Goal: Check status: Check status

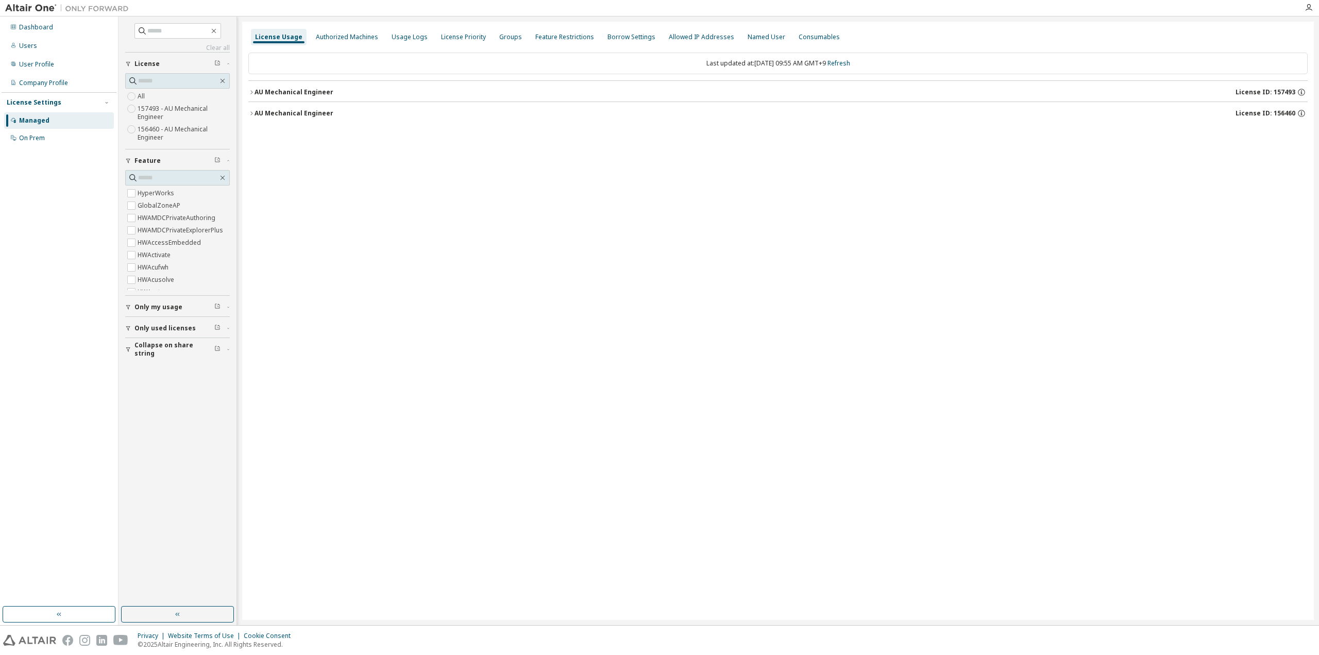
click at [145, 349] on span "Collapse on share string" at bounding box center [175, 349] width 80 height 16
click at [137, 321] on button "Only used licenses" at bounding box center [177, 328] width 105 height 23
click at [149, 304] on span "Only my usage" at bounding box center [159, 307] width 48 height 8
click at [850, 65] on link "Refresh" at bounding box center [839, 63] width 23 height 9
click at [328, 111] on div "AU Mechanical Engineer" at bounding box center [294, 113] width 79 height 8
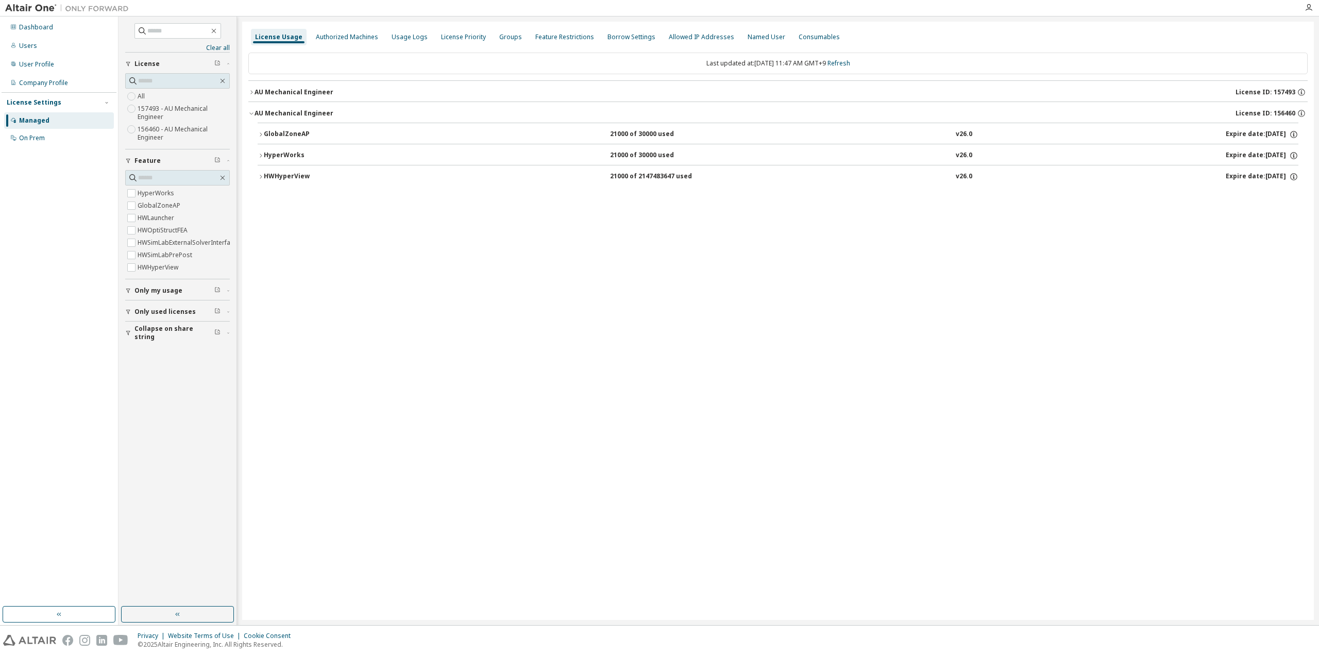
click at [290, 91] on div "AU Mechanical Engineer" at bounding box center [294, 92] width 79 height 8
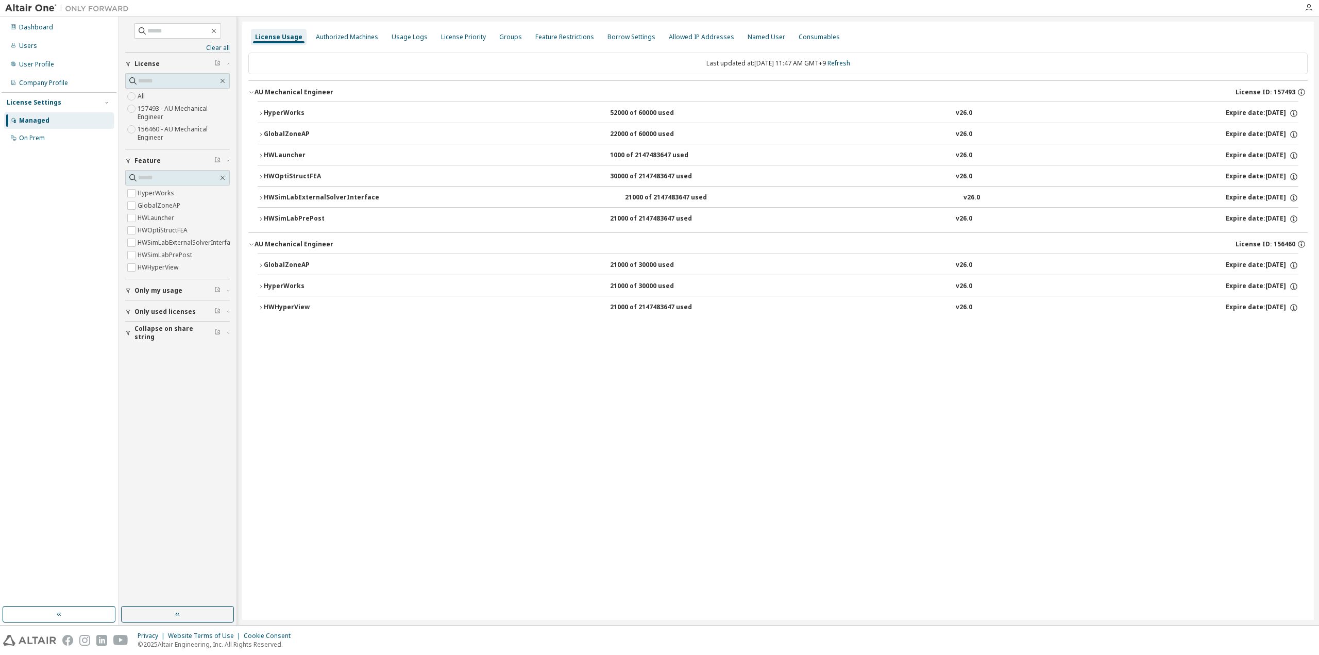
click at [280, 218] on div "HWSimLabPrePost" at bounding box center [310, 218] width 93 height 9
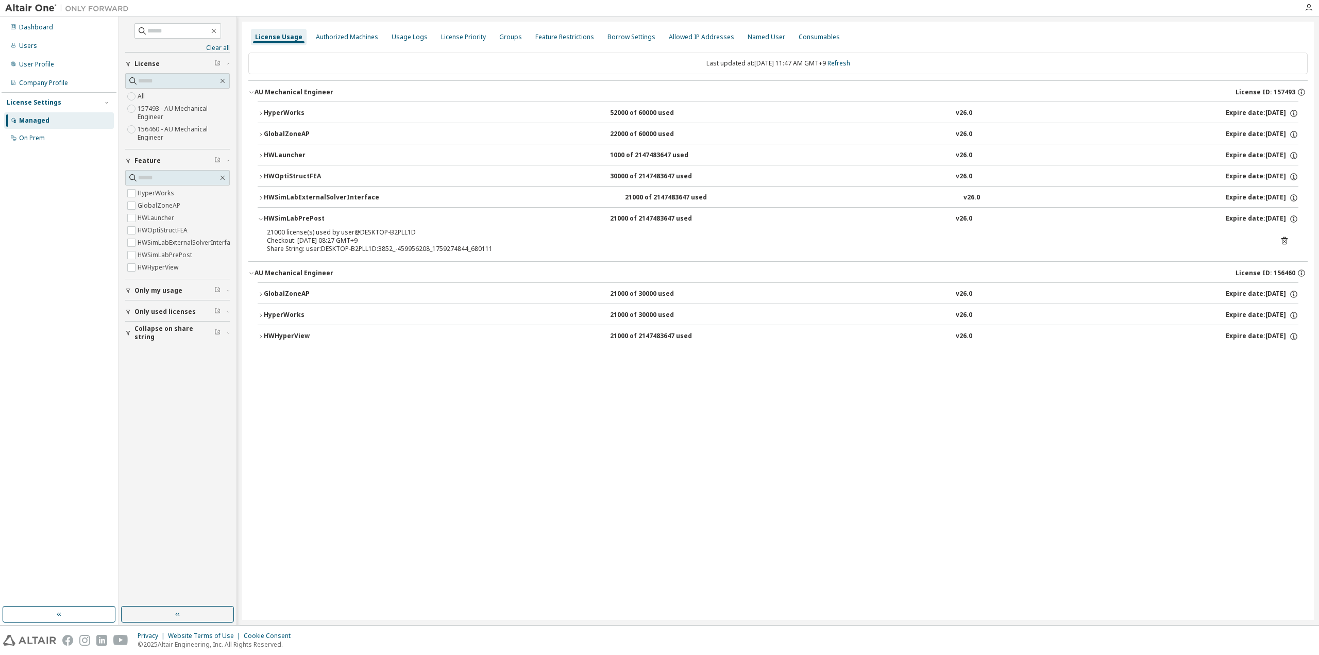
click at [280, 218] on div "HWSimLabPrePost" at bounding box center [310, 218] width 93 height 9
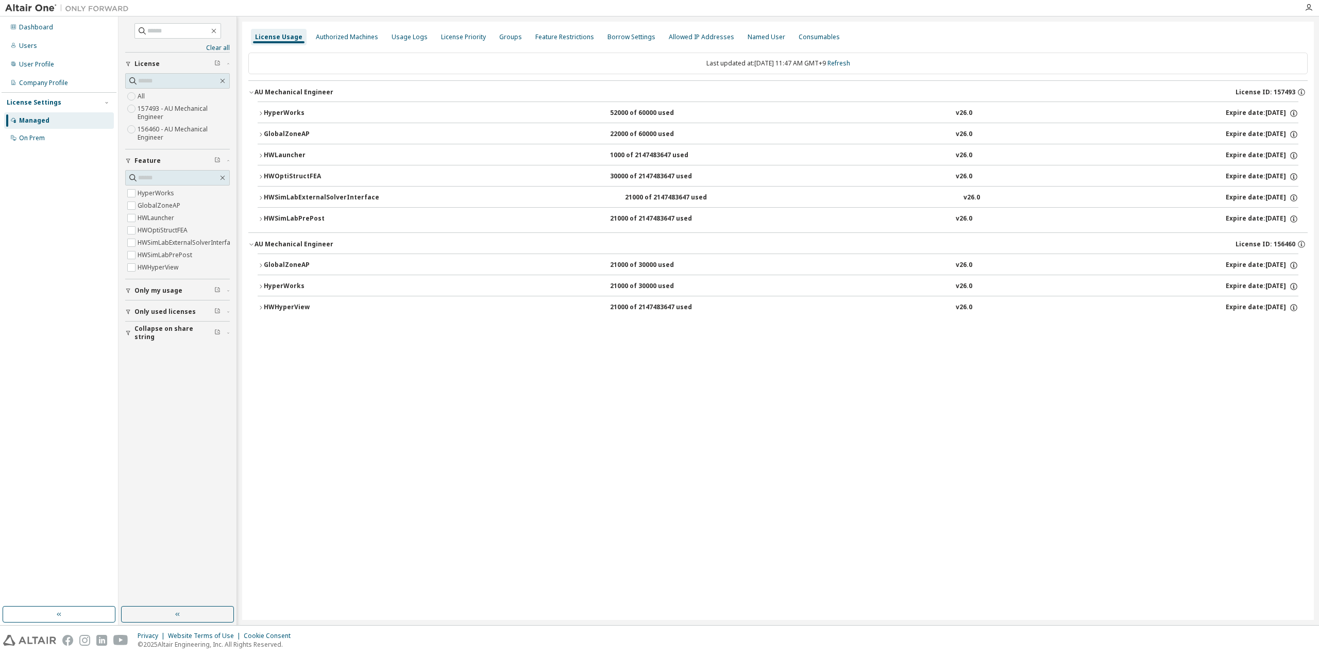
drag, startPoint x: 407, startPoint y: 379, endPoint x: 332, endPoint y: 268, distance: 133.2
click at [407, 379] on div "License Usage Authorized Machines Usage Logs License Priority Groups Feature Re…" at bounding box center [778, 321] width 1072 height 598
click at [299, 218] on div "HWSimLabPrePost" at bounding box center [310, 218] width 93 height 9
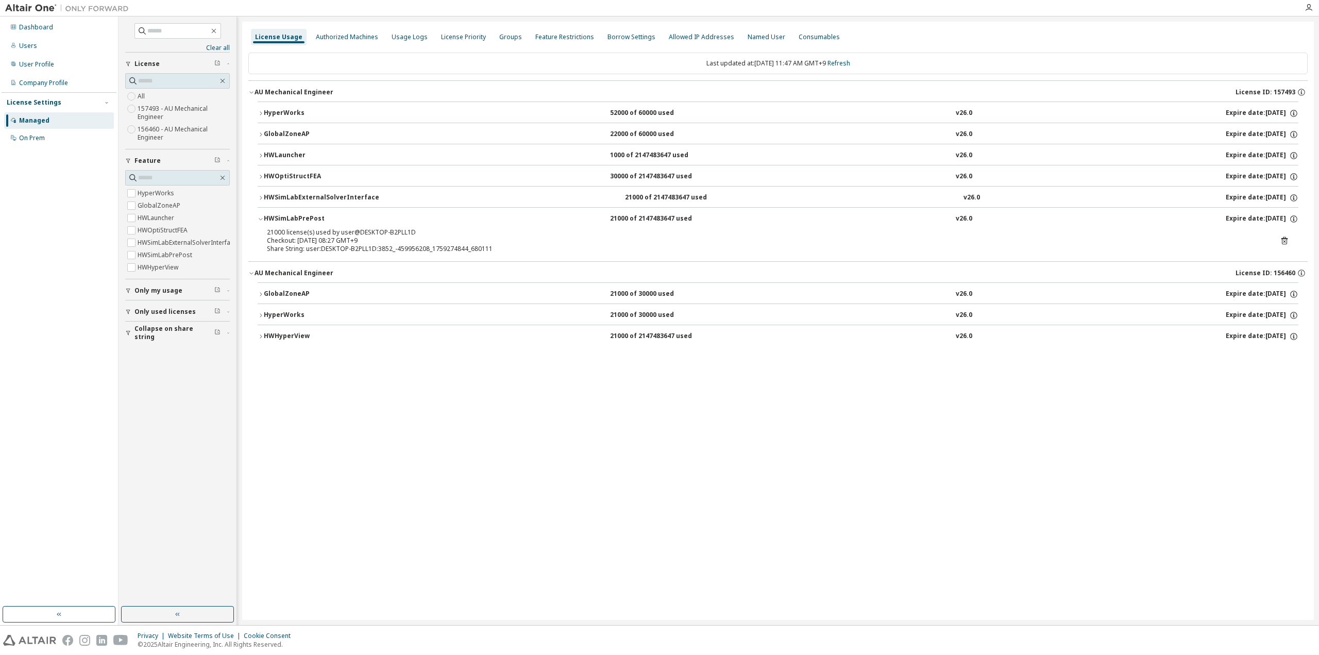
click at [296, 193] on div "HWSimLabExternalSolverInterface" at bounding box center [321, 197] width 115 height 9
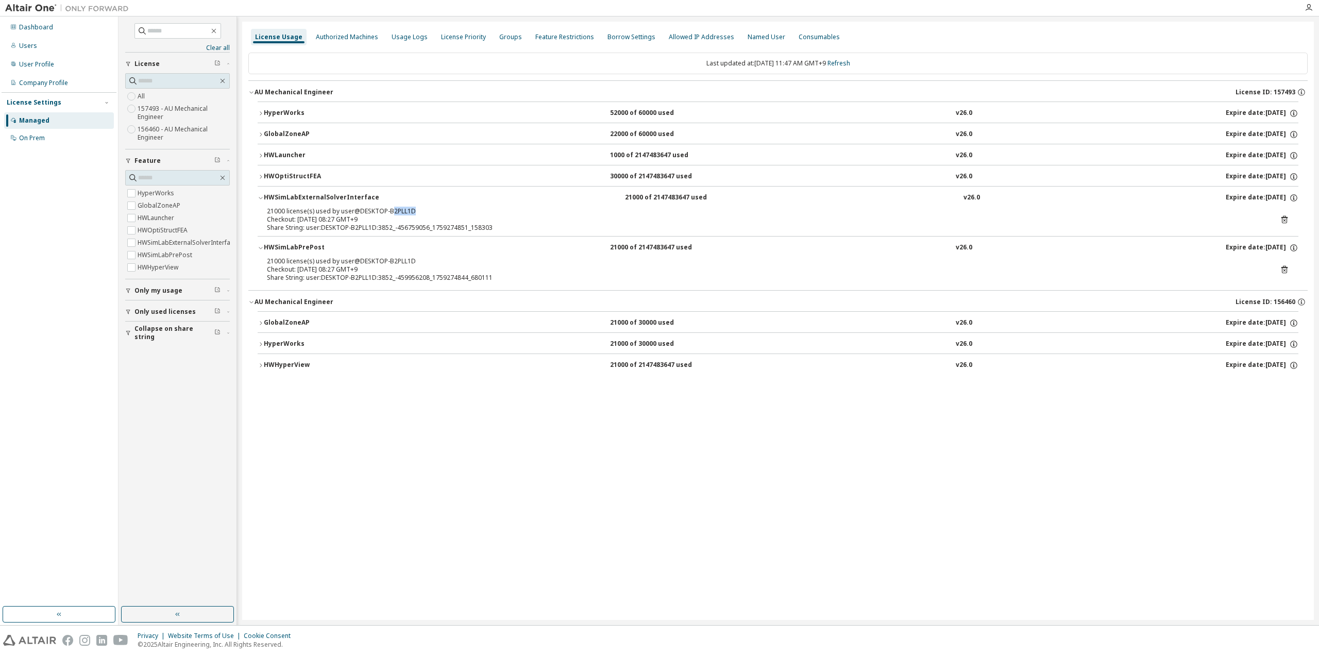
drag, startPoint x: 392, startPoint y: 209, endPoint x: 412, endPoint y: 209, distance: 19.6
click at [412, 209] on div "21000 license(s) used by user@DESKTOP-B2PLL1D" at bounding box center [766, 211] width 998 height 8
click at [412, 239] on button "HWSimLabPrePost 21000 of 2147483647 used v26.0 Expire date: [DATE]" at bounding box center [778, 248] width 1041 height 23
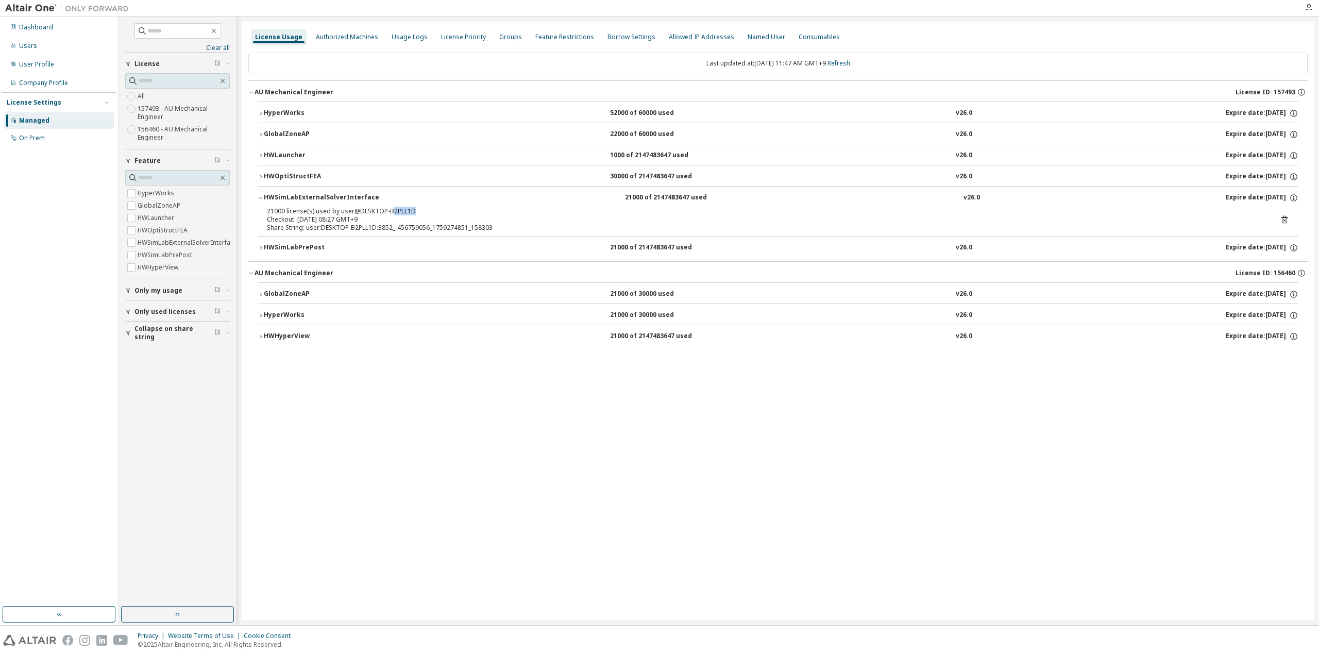
click at [280, 195] on div "HWSimLabExternalSolverInterface" at bounding box center [321, 197] width 115 height 9
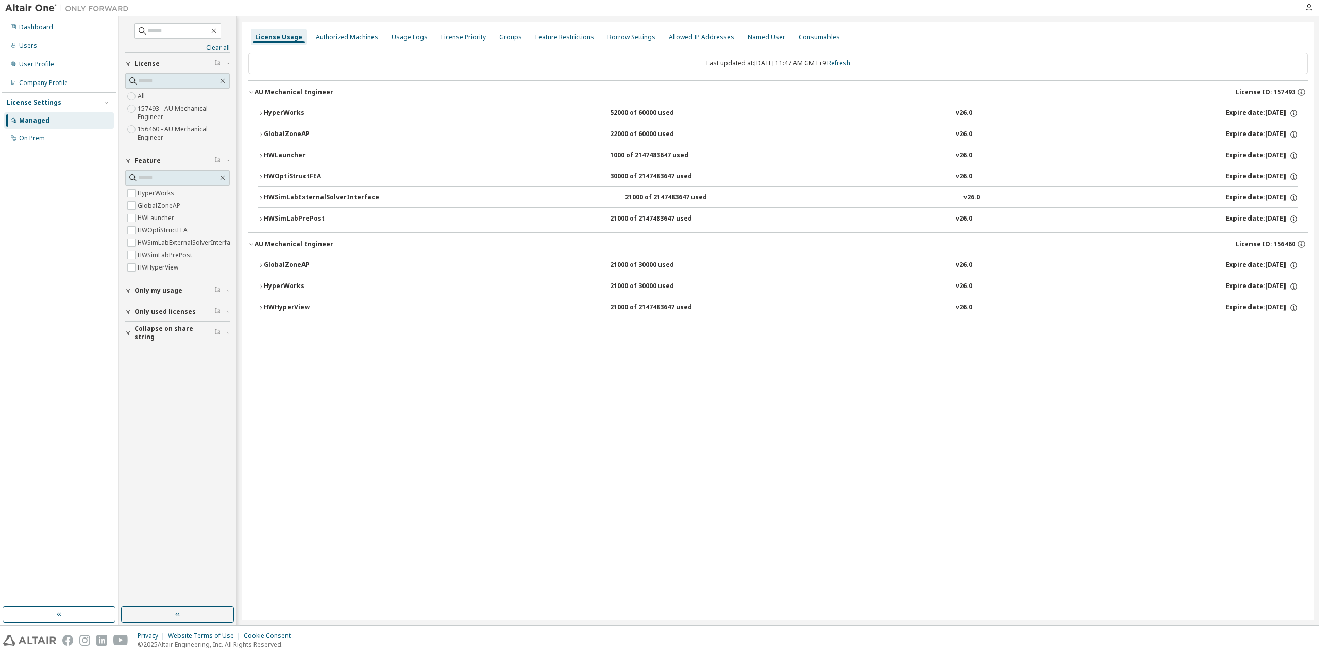
click at [296, 178] on div "HWOptiStructFEA" at bounding box center [310, 176] width 93 height 9
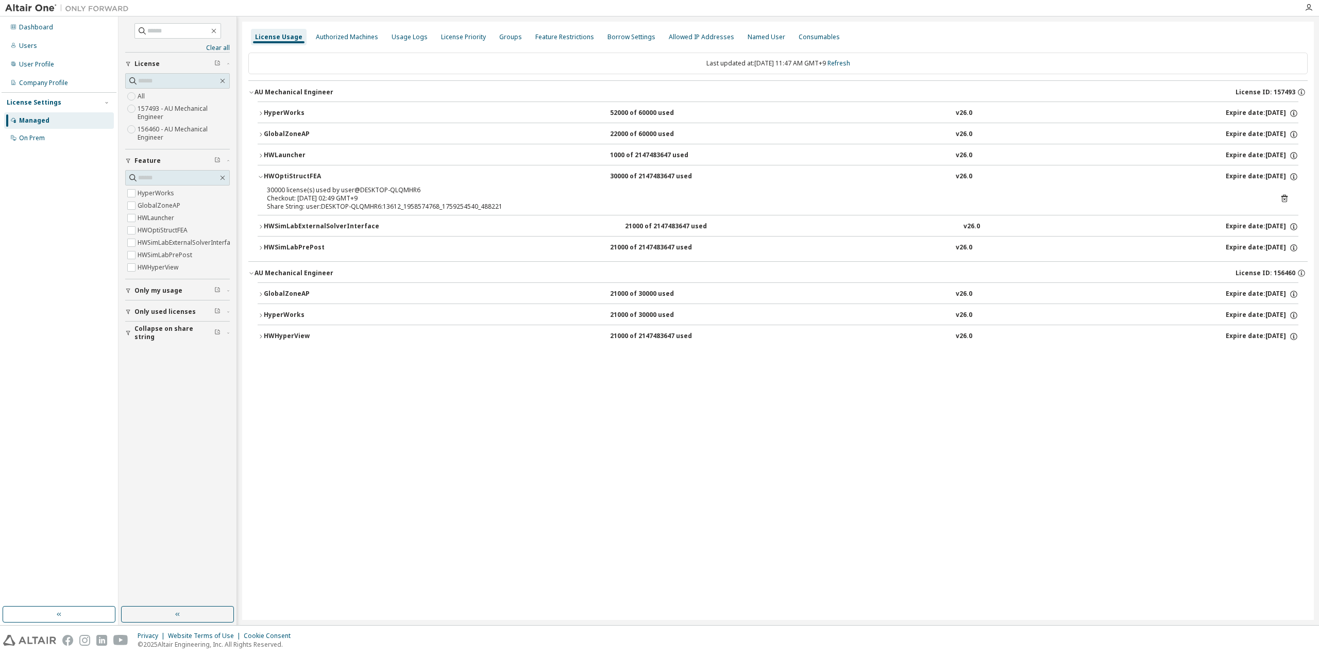
click at [299, 177] on div "HWOptiStructFEA" at bounding box center [310, 176] width 93 height 9
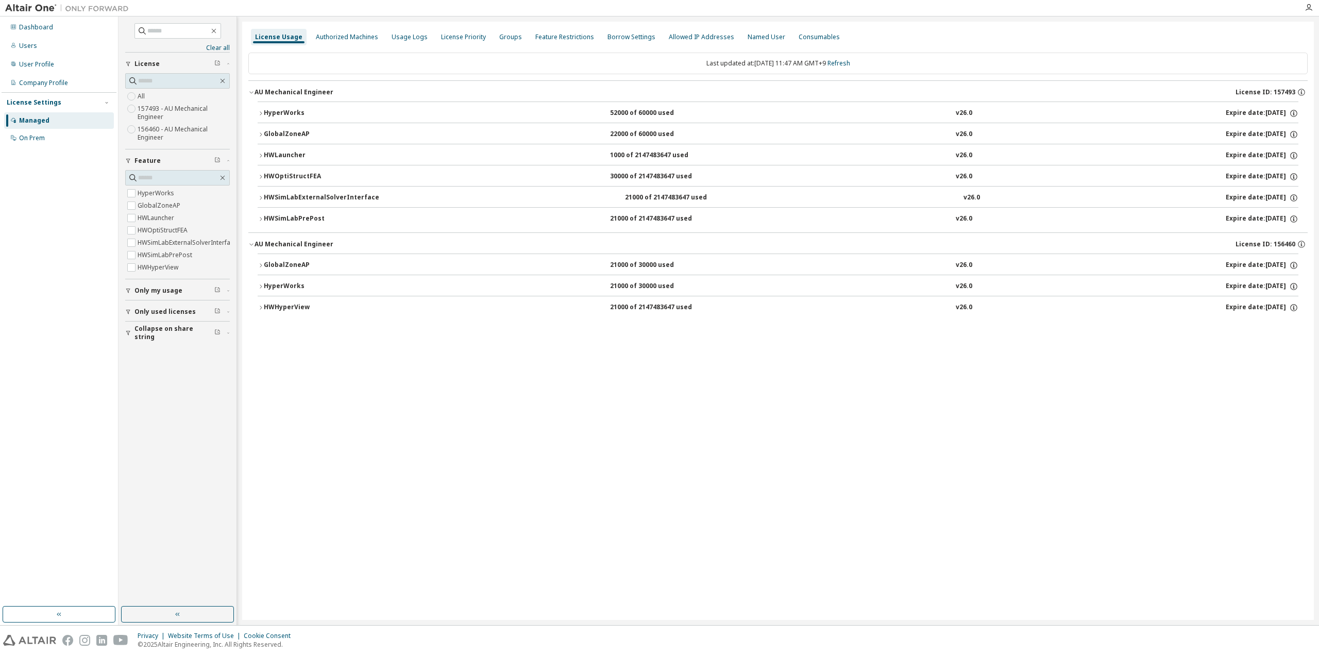
click at [289, 156] on div "HWLauncher" at bounding box center [310, 155] width 93 height 9
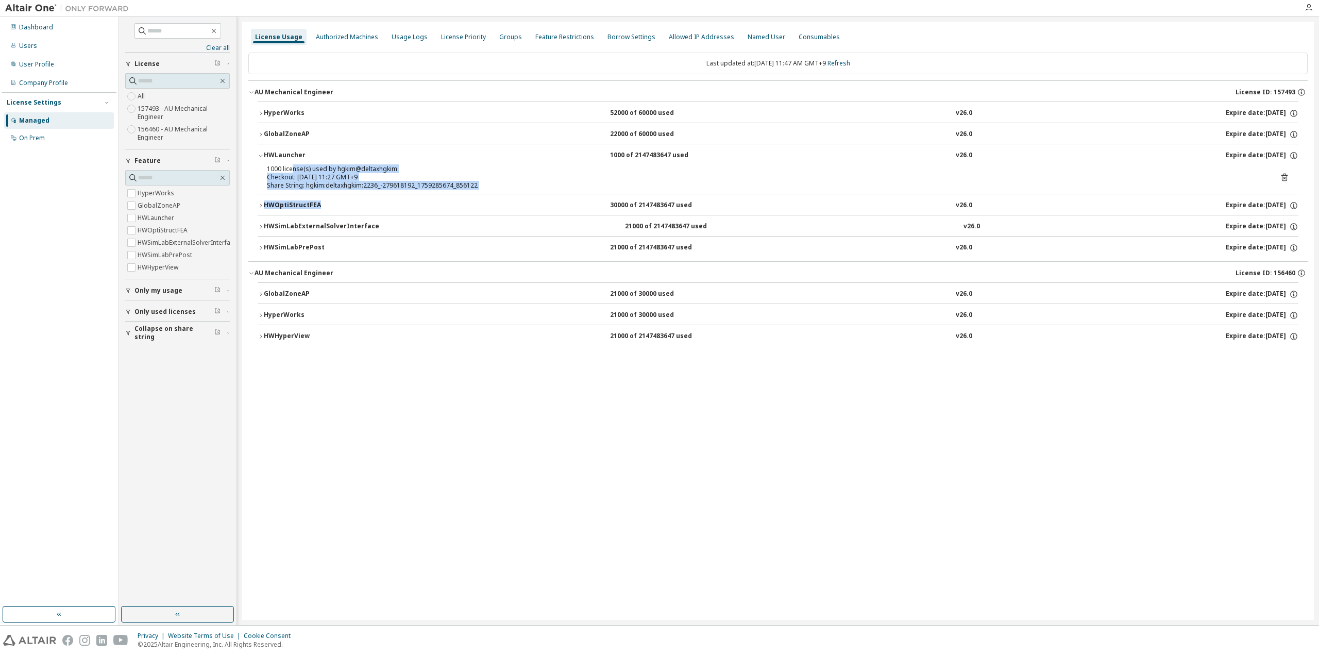
drag, startPoint x: 291, startPoint y: 170, endPoint x: 444, endPoint y: 197, distance: 155.9
click at [444, 197] on div "HyperWorks 52000 of 60000 used v26.0 Expire date: [DATE] GlobalZoneAP 22000 of …" at bounding box center [778, 180] width 1041 height 156
click at [403, 182] on div "Share String: hgkim:deltaxhgkim:2236_-279618192_1759285674_856122" at bounding box center [766, 185] width 998 height 8
drag, startPoint x: 357, startPoint y: 184, endPoint x: 267, endPoint y: 163, distance: 92.0
click at [267, 165] on div "1000 license(s) used by hgkim@deltaxhgkim Checkout: [DATE] 11:27 GMT+9 Share St…" at bounding box center [766, 177] width 998 height 25
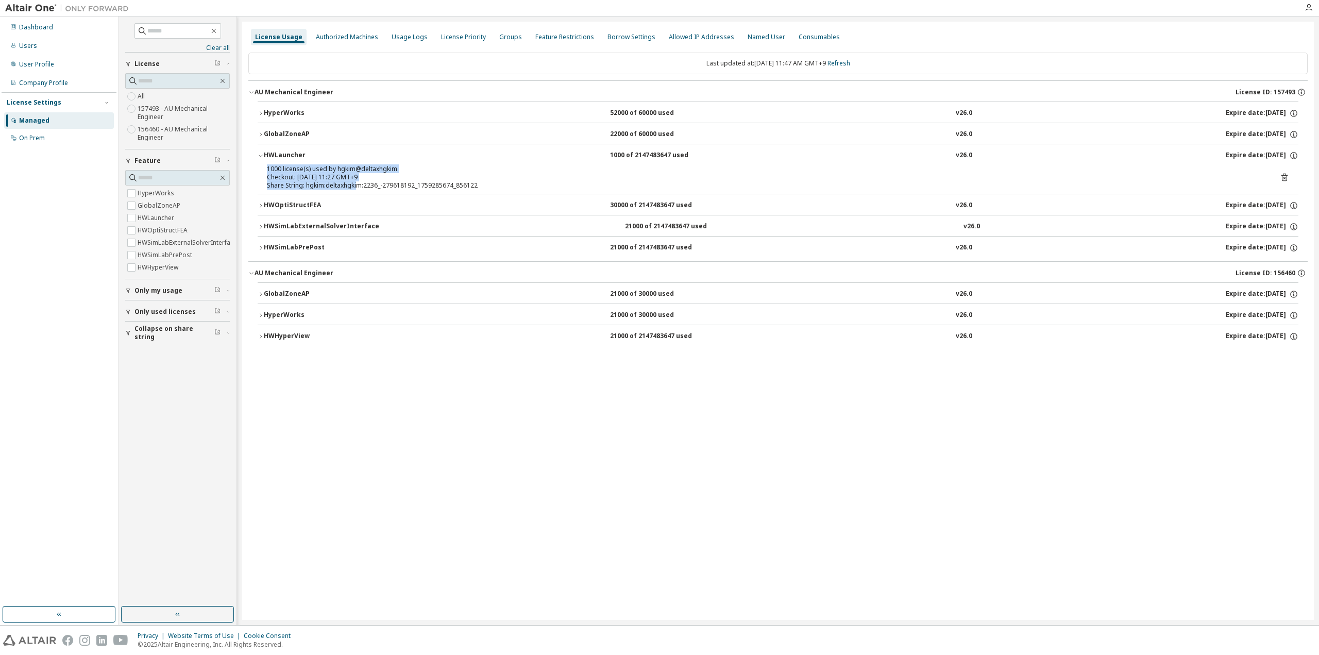
click at [333, 183] on div "Share String: hgkim:deltaxhgkim:2236_-279618192_1759285674_856122" at bounding box center [766, 185] width 998 height 8
click at [276, 132] on div "GlobalZoneAP" at bounding box center [310, 134] width 93 height 9
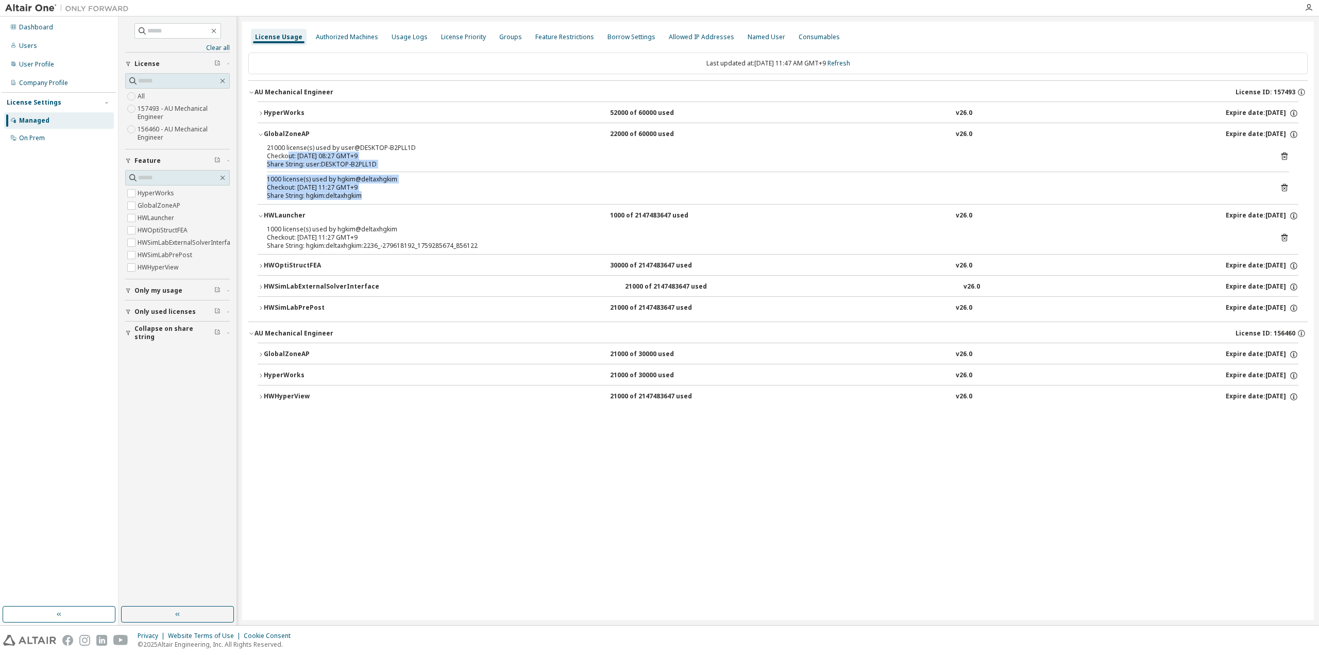
drag, startPoint x: 297, startPoint y: 154, endPoint x: 389, endPoint y: 191, distance: 99.1
click at [389, 191] on div "21000 license(s) used by user@DESKTOP-B2PLL1D Checkout: [DATE] 08:27 GMT+9 Shar…" at bounding box center [778, 174] width 1041 height 60
click at [380, 192] on div "Share String: hgkim:deltaxhgkim" at bounding box center [766, 196] width 998 height 8
drag, startPoint x: 360, startPoint y: 193, endPoint x: 263, endPoint y: 146, distance: 108.1
click at [263, 146] on div "21000 license(s) used by user@DESKTOP-B2PLL1D Checkout: [DATE] 08:27 GMT+9 Shar…" at bounding box center [778, 174] width 1041 height 60
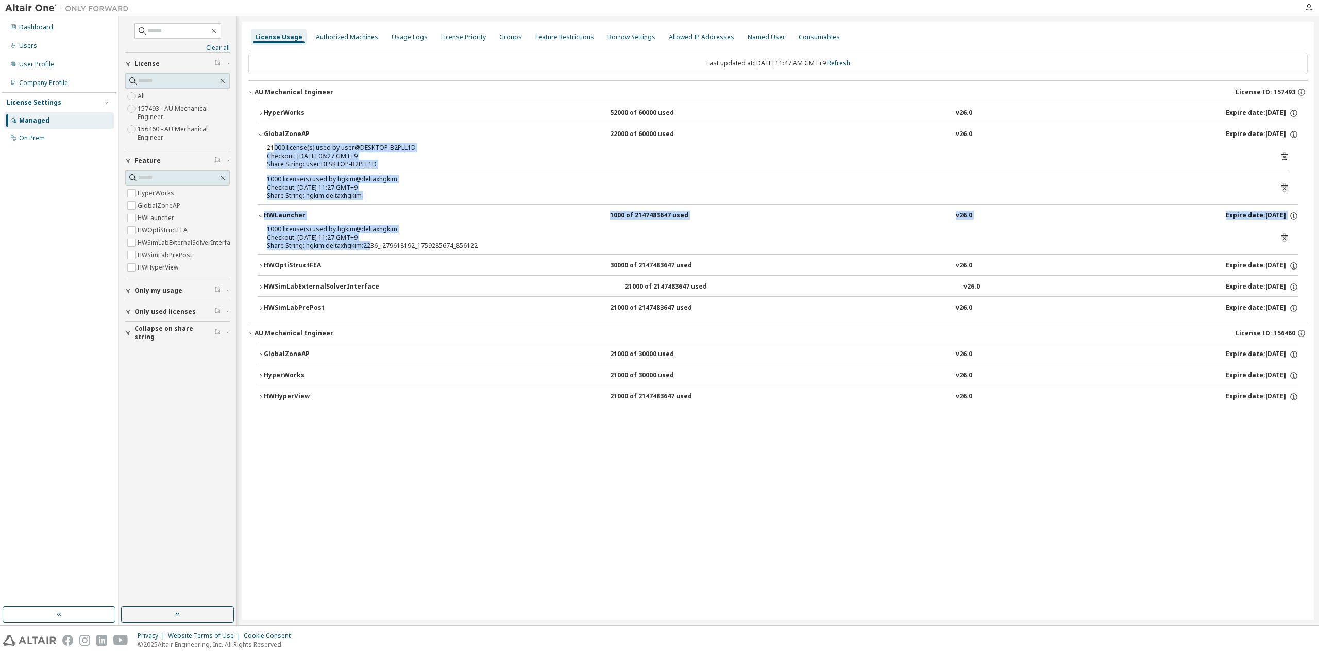
drag, startPoint x: 371, startPoint y: 247, endPoint x: 273, endPoint y: 148, distance: 139.2
click at [273, 148] on div "HyperWorks 52000 of 60000 used v26.0 Expire date: [DATE] GlobalZoneAP 22000 of …" at bounding box center [778, 210] width 1041 height 216
click at [286, 155] on div "Checkout: [DATE] 08:27 GMT+9" at bounding box center [766, 156] width 998 height 8
drag, startPoint x: 282, startPoint y: 147, endPoint x: 385, endPoint y: 207, distance: 119.9
click at [363, 238] on div "HyperWorks 52000 of 60000 used v26.0 Expire date: [DATE] GlobalZoneAP 22000 of …" at bounding box center [778, 210] width 1041 height 216
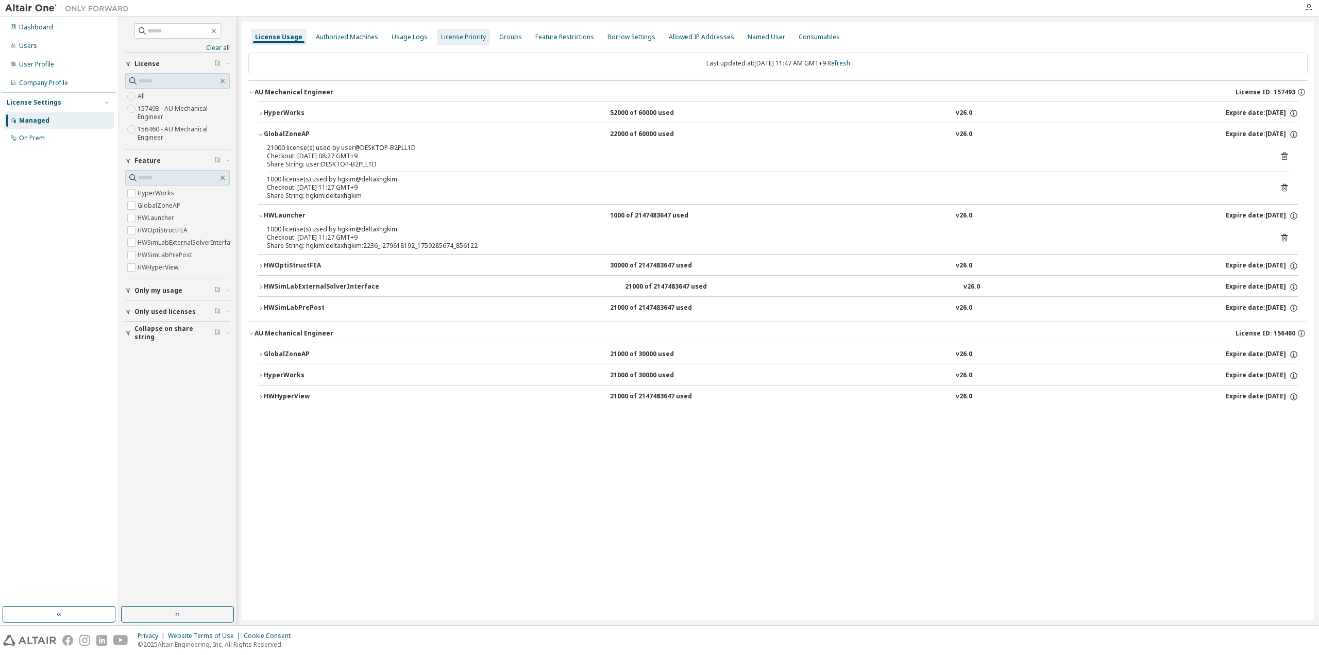
click at [475, 43] on div "License Priority" at bounding box center [463, 37] width 53 height 16
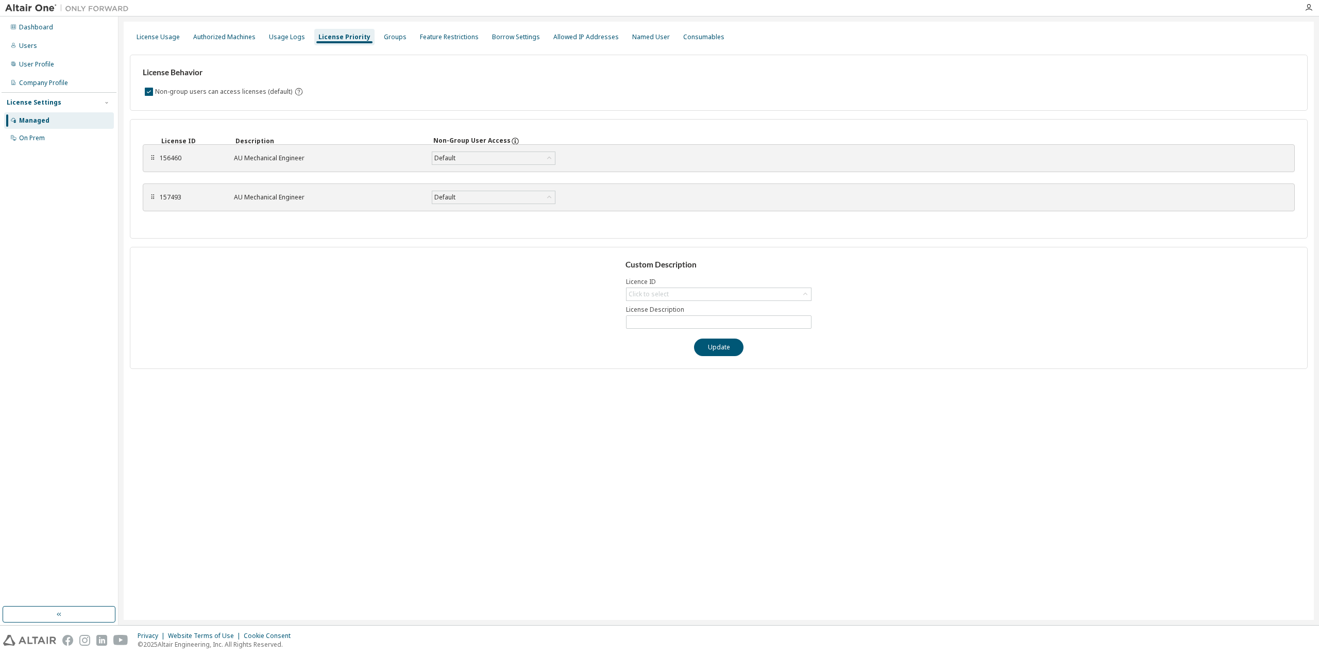
drag, startPoint x: 154, startPoint y: 200, endPoint x: 154, endPoint y: 160, distance: 39.7
click at [154, 160] on div "⠿" at bounding box center [152, 158] width 6 height 8
click at [163, 38] on div "License Usage" at bounding box center [158, 37] width 43 height 8
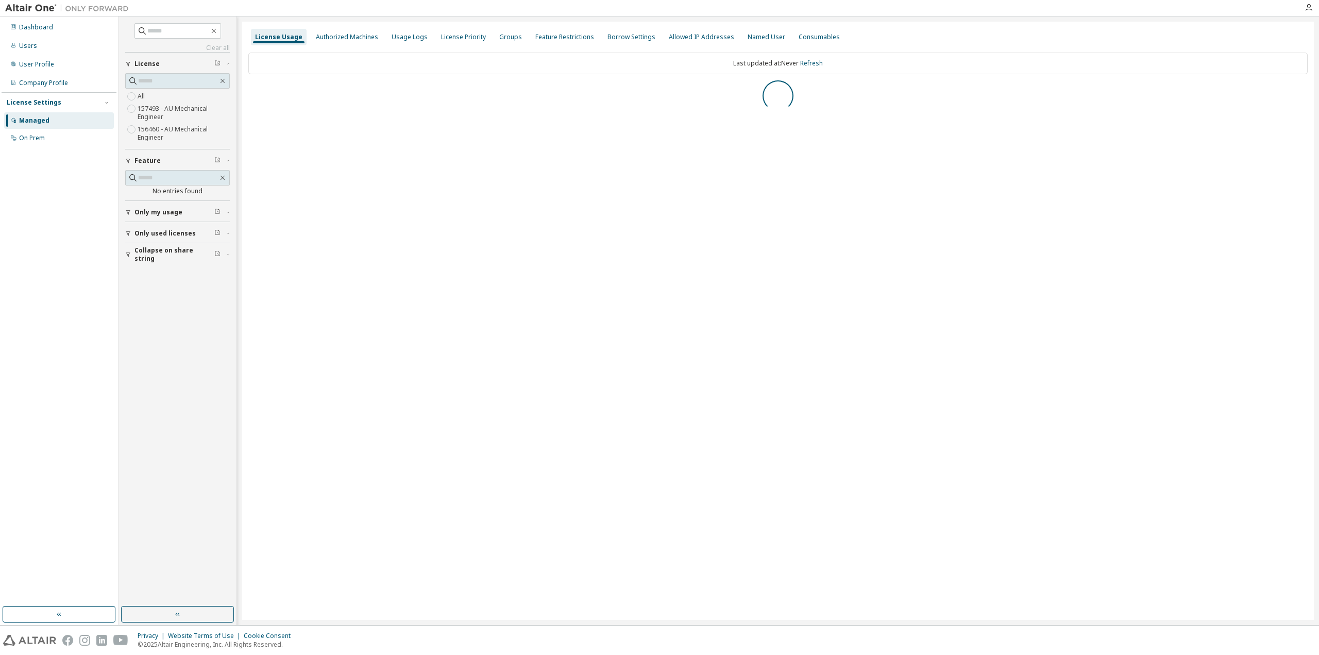
click at [163, 253] on span "Collapse on share string" at bounding box center [175, 254] width 80 height 16
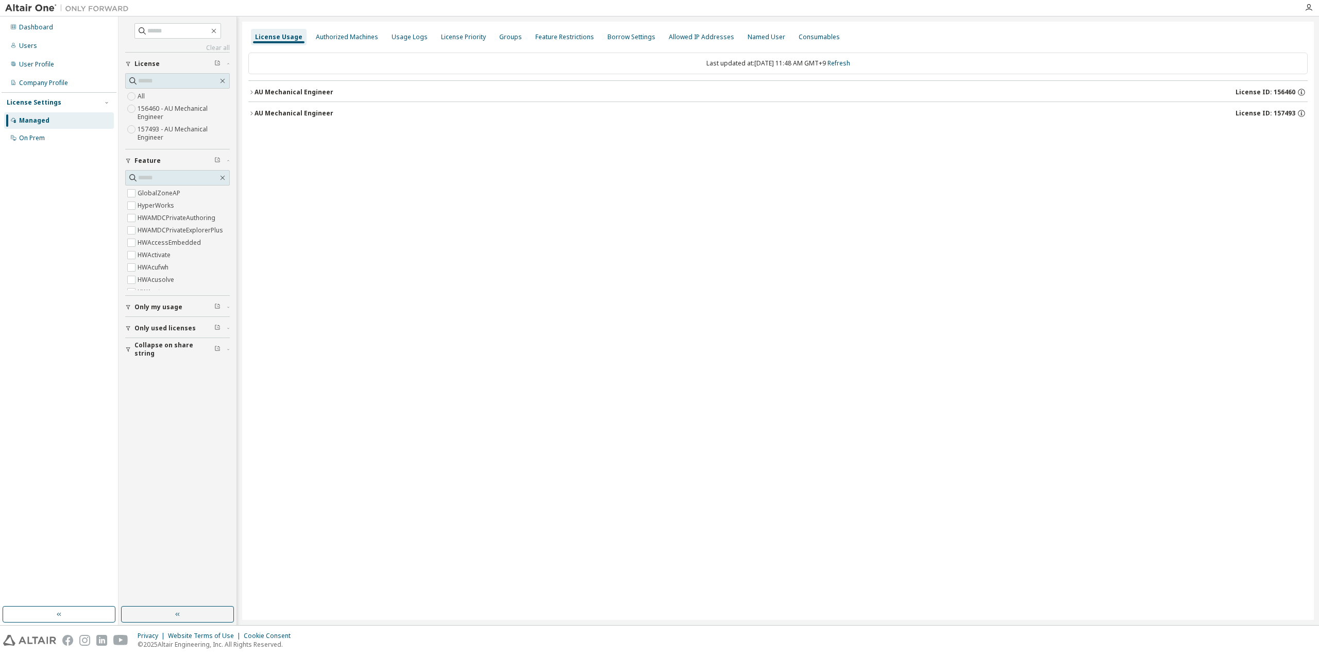
click at [147, 346] on span "Collapse on share string" at bounding box center [175, 349] width 80 height 16
click at [138, 328] on span "Only used licenses" at bounding box center [165, 328] width 61 height 8
click at [146, 307] on span "Only my usage" at bounding box center [159, 307] width 48 height 8
click at [142, 303] on span "Only my usage" at bounding box center [159, 307] width 48 height 8
click at [170, 443] on div "Clear all Collapse on share string Only used licenses Only my usage Yes No Feat…" at bounding box center [177, 311] width 115 height 587
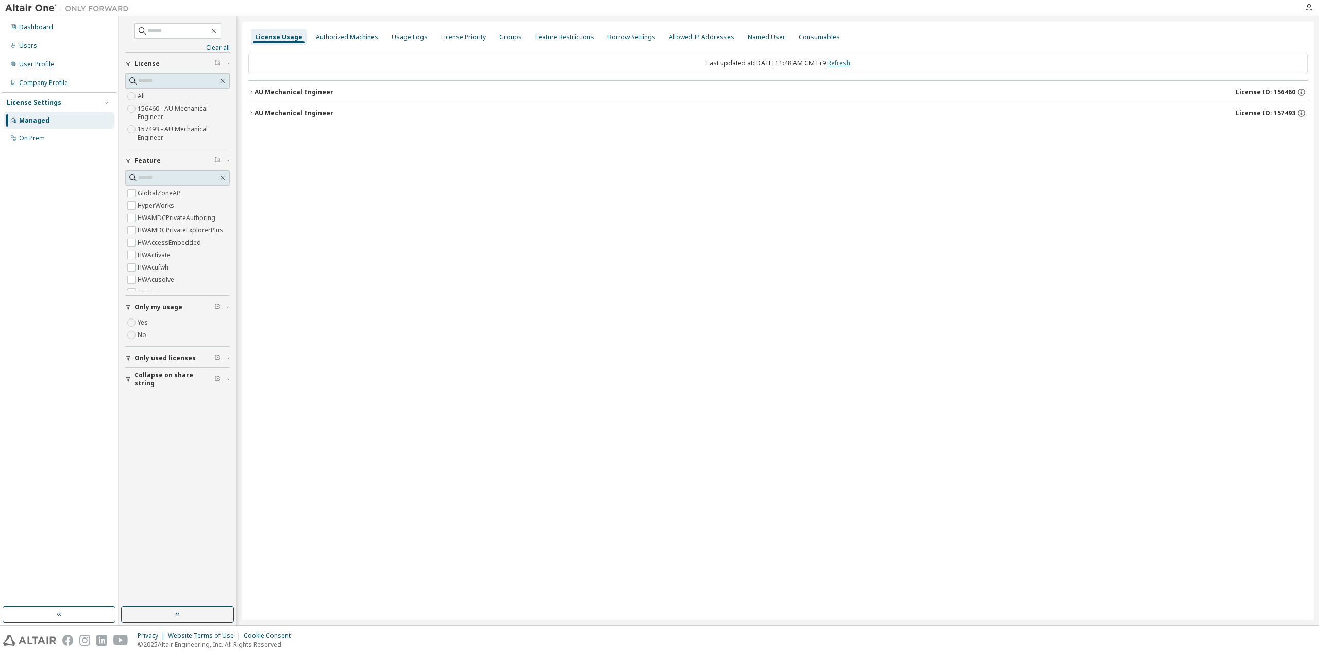
click at [848, 62] on link "Refresh" at bounding box center [839, 63] width 23 height 9
click at [300, 109] on div "AU Mechanical Engineer" at bounding box center [294, 113] width 79 height 8
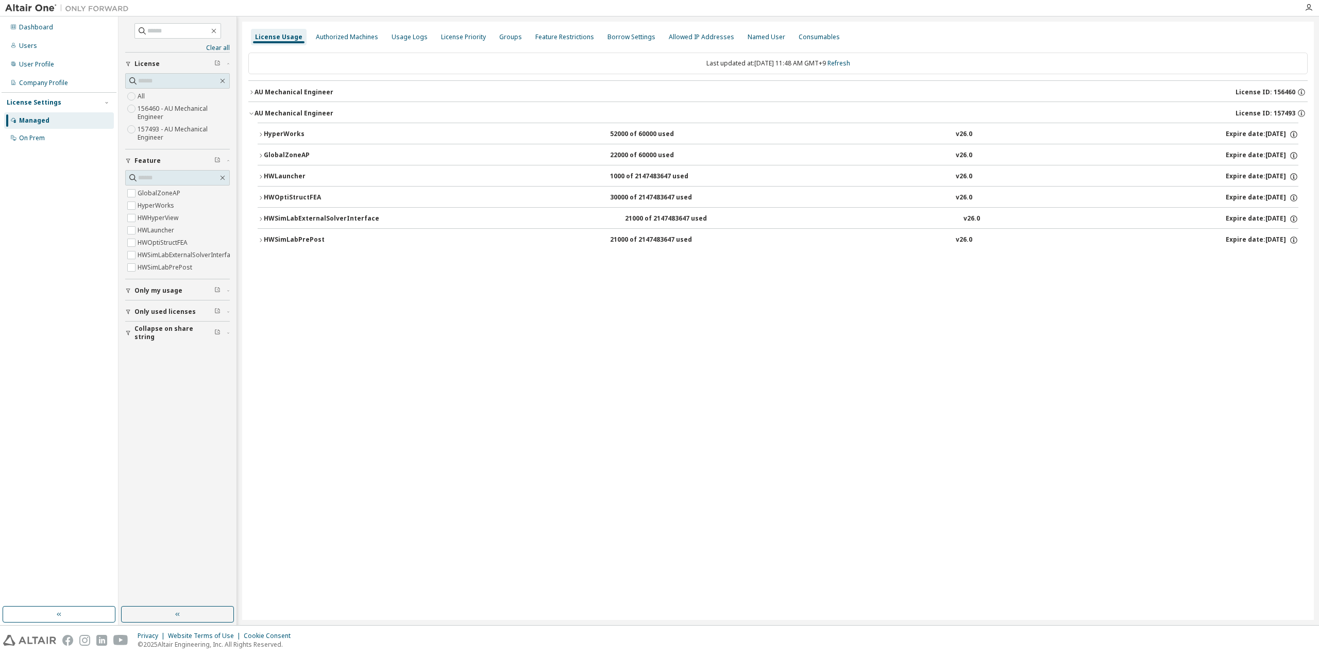
click at [279, 155] on div "GlobalZoneAP" at bounding box center [310, 155] width 93 height 9
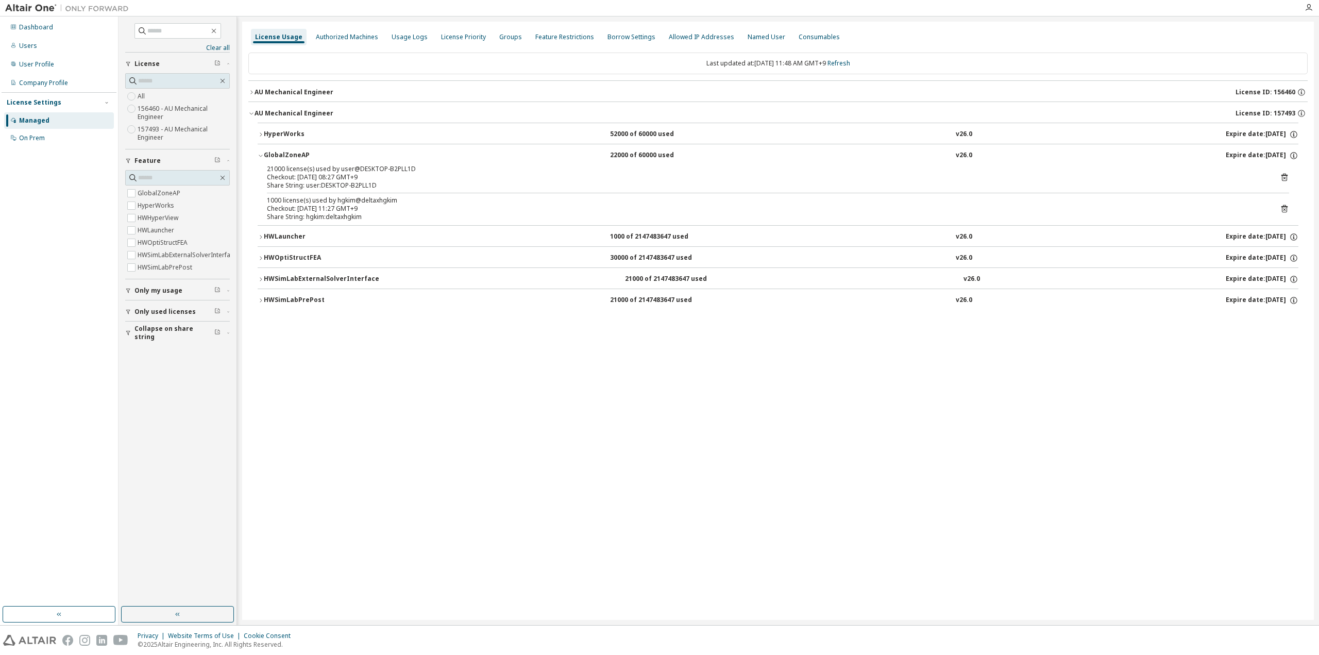
click at [1285, 206] on icon at bounding box center [1284, 208] width 9 height 9
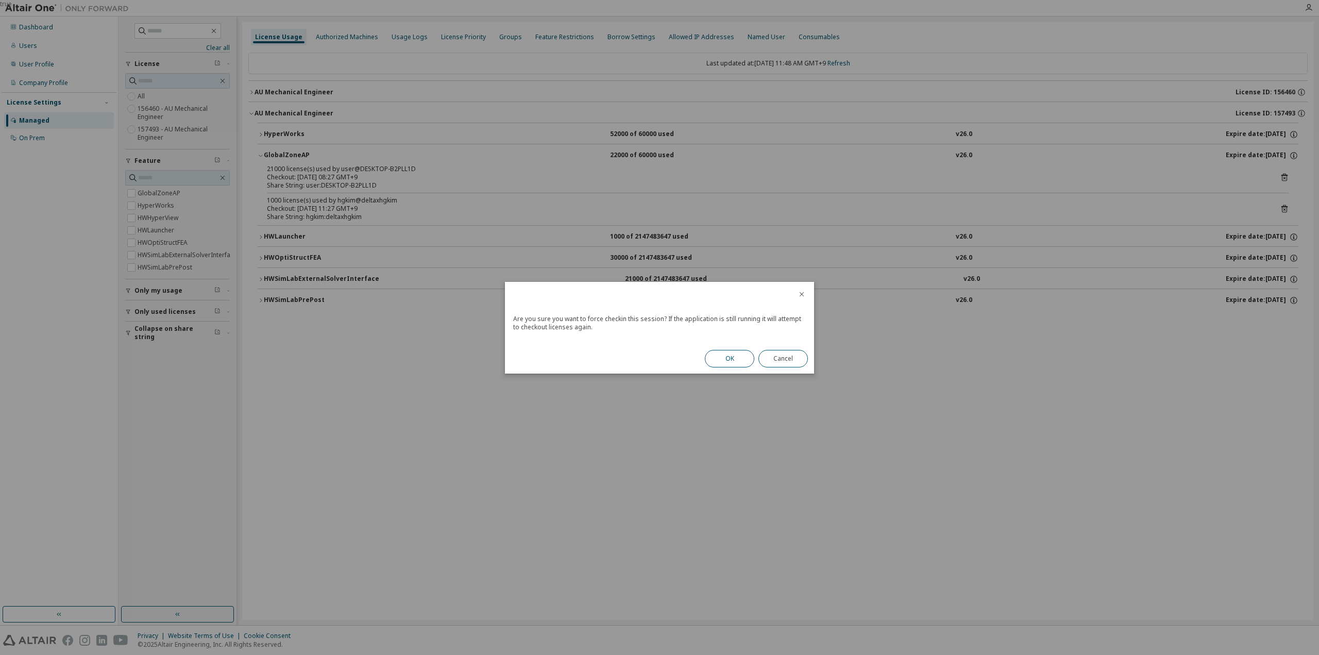
click at [718, 354] on button "OK" at bounding box center [729, 359] width 49 height 18
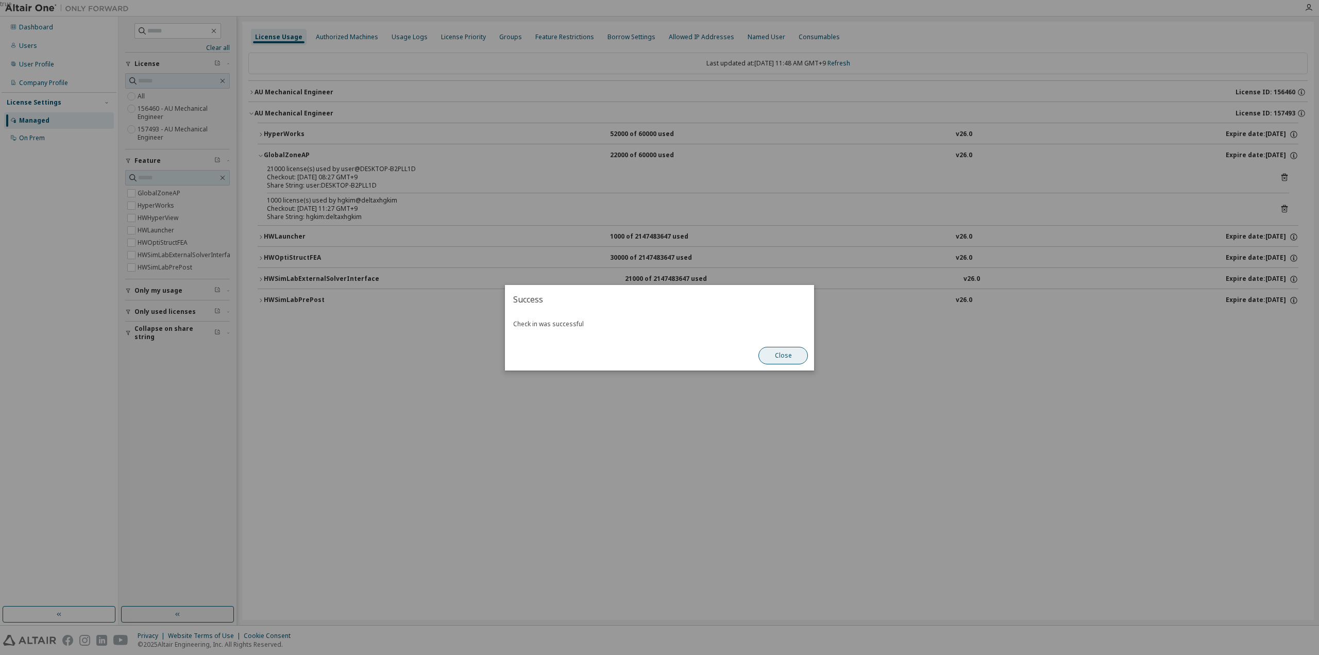
click at [799, 355] on button "Close" at bounding box center [783, 356] width 49 height 18
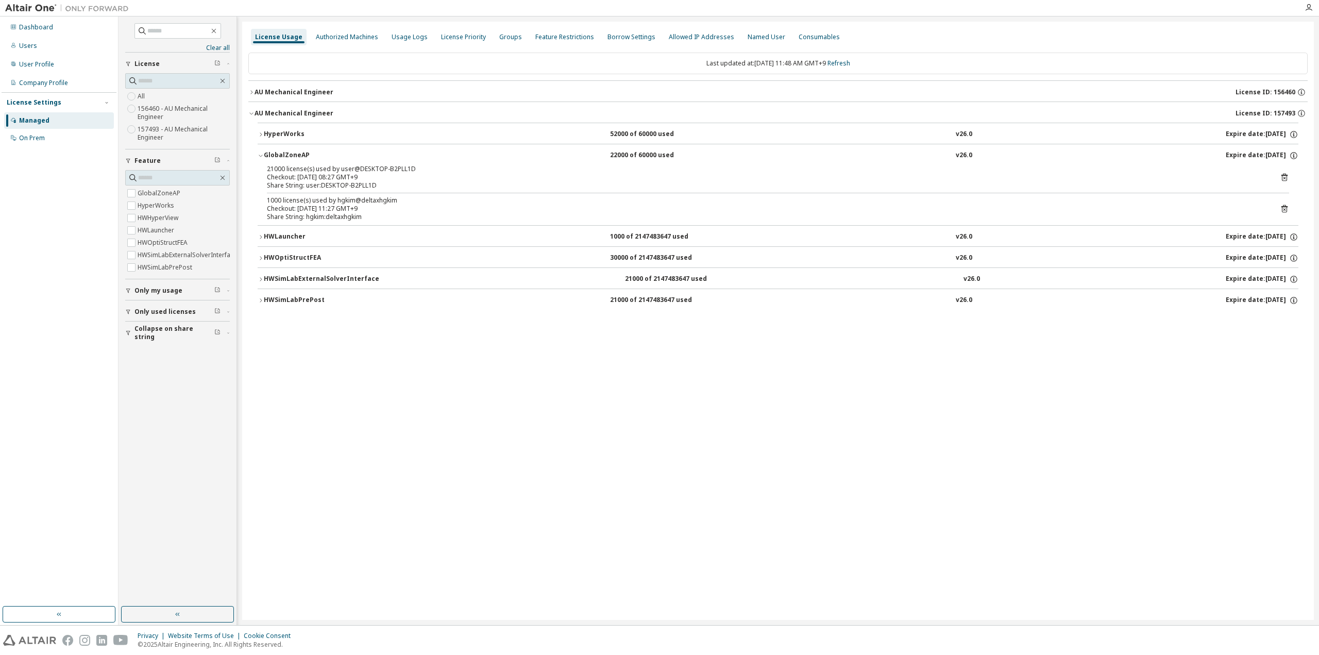
click at [270, 237] on div "HWLauncher" at bounding box center [310, 236] width 93 height 9
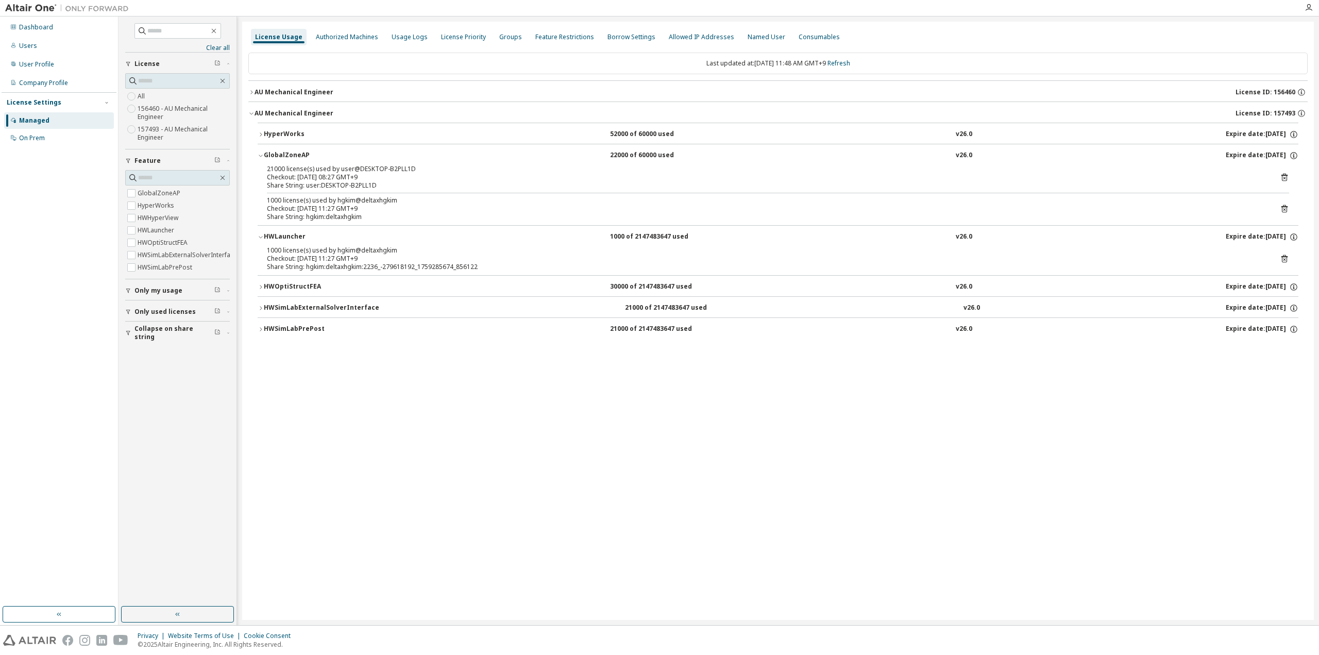
click at [1286, 258] on icon at bounding box center [1284, 258] width 9 height 9
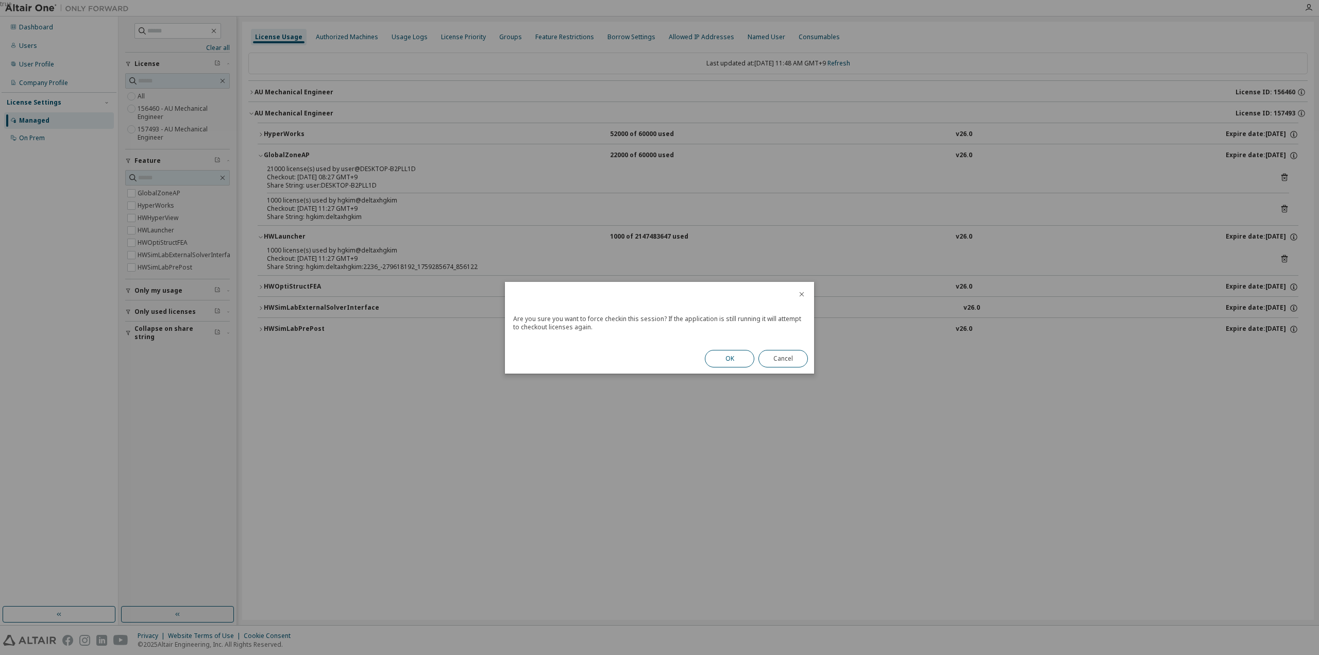
click at [721, 358] on button "OK" at bounding box center [729, 359] width 49 height 18
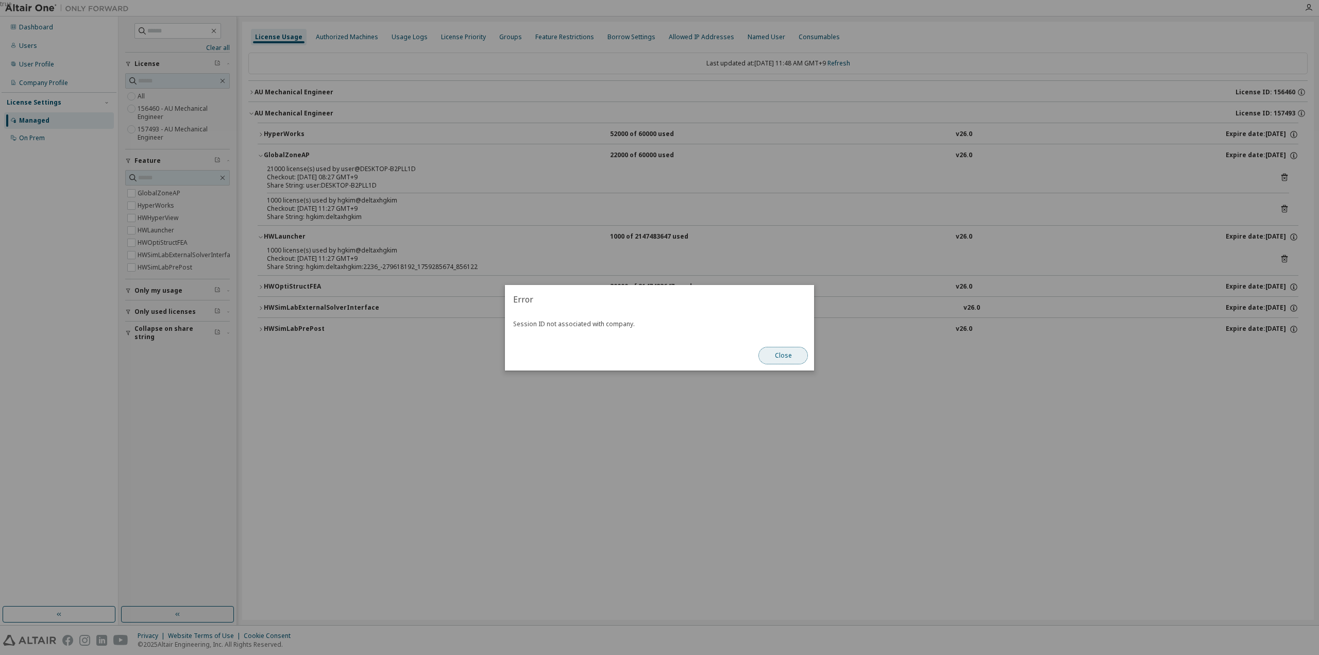
click at [799, 354] on button "Close" at bounding box center [783, 356] width 49 height 18
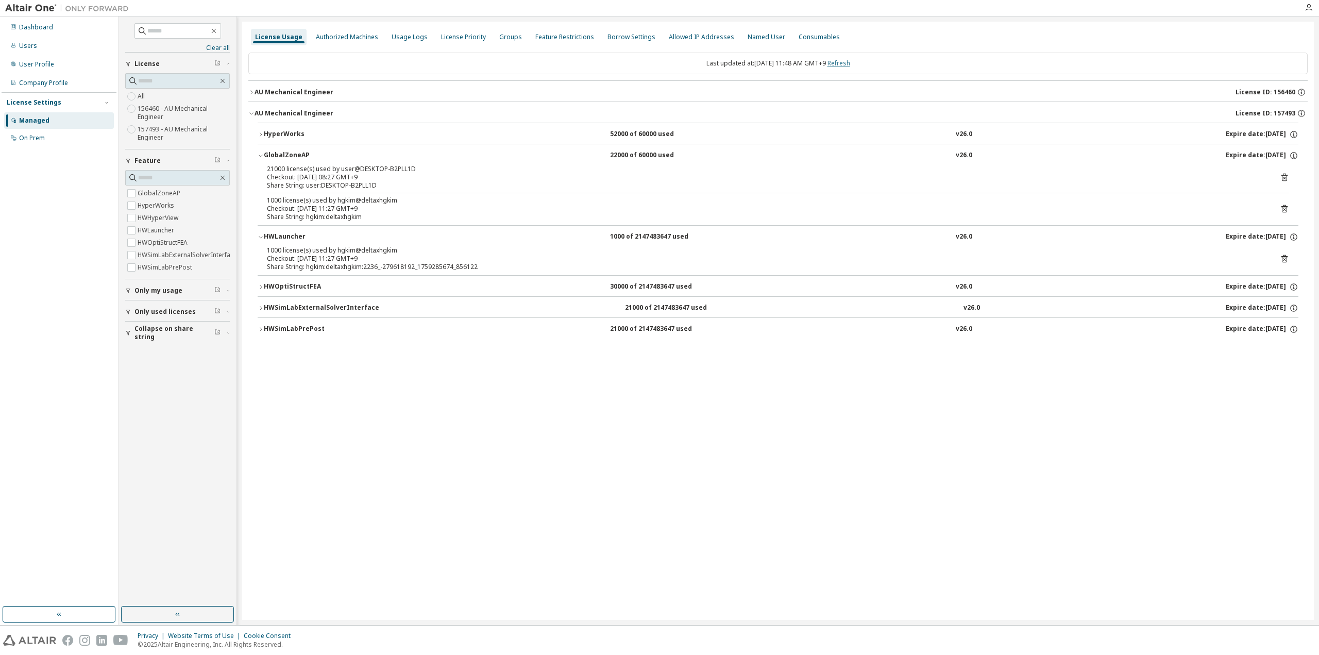
click at [850, 65] on link "Refresh" at bounding box center [839, 63] width 23 height 9
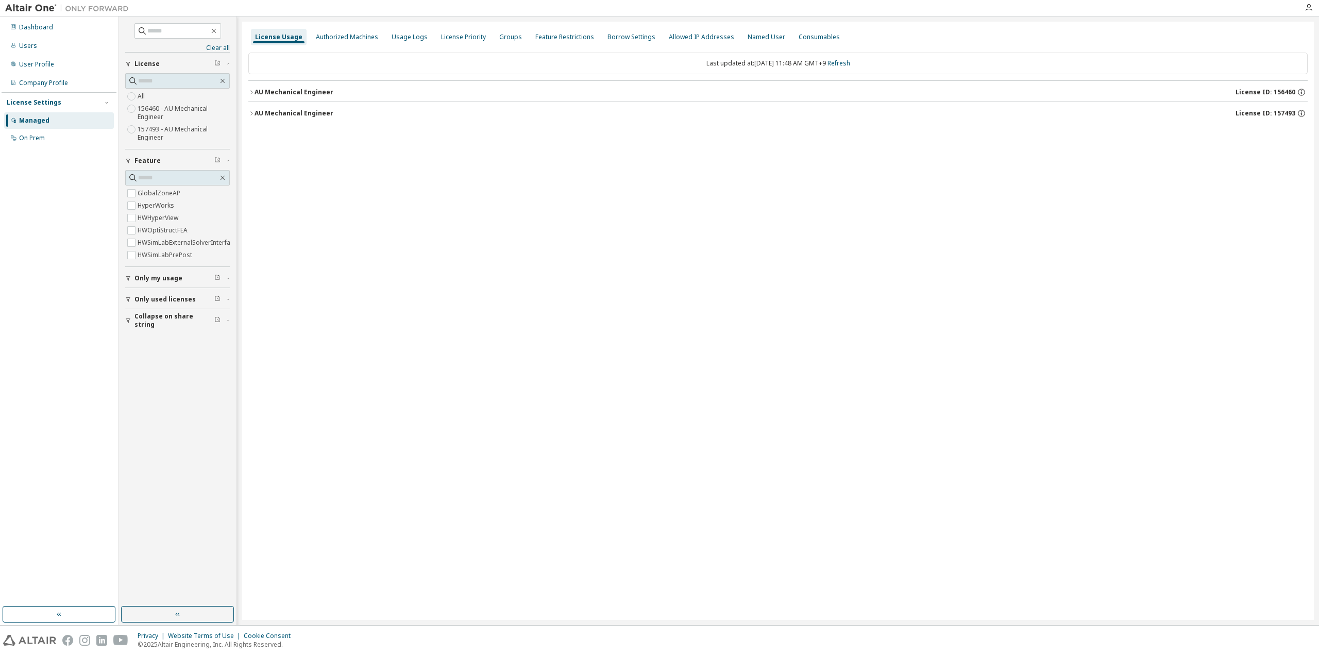
click at [277, 111] on div "AU Mechanical Engineer" at bounding box center [294, 113] width 79 height 8
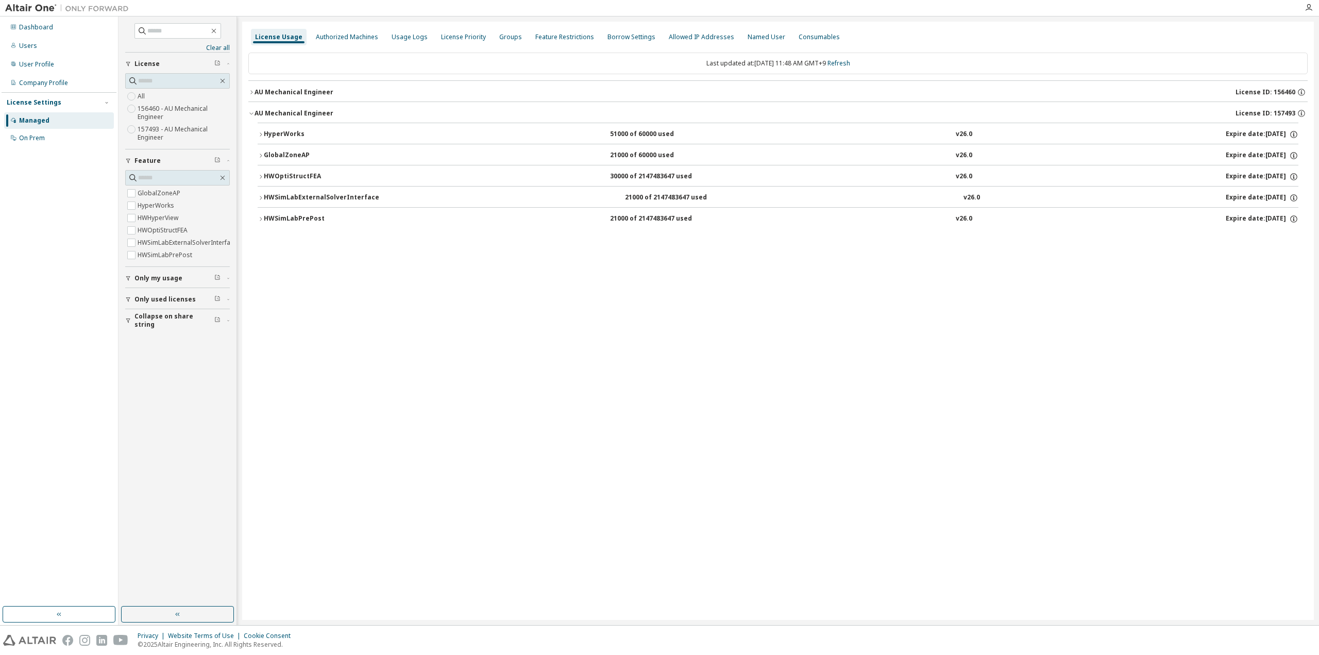
click at [282, 88] on div "AU Mechanical Engineer" at bounding box center [294, 92] width 79 height 8
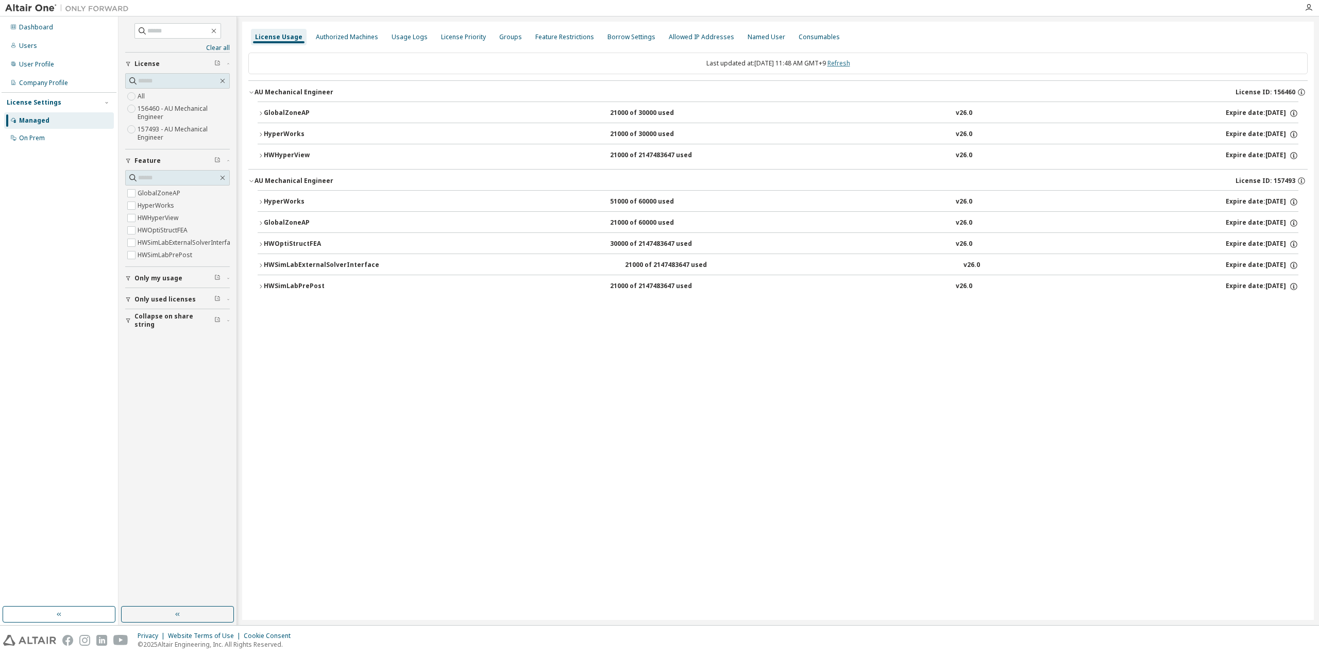
click at [844, 62] on link "Refresh" at bounding box center [839, 63] width 23 height 9
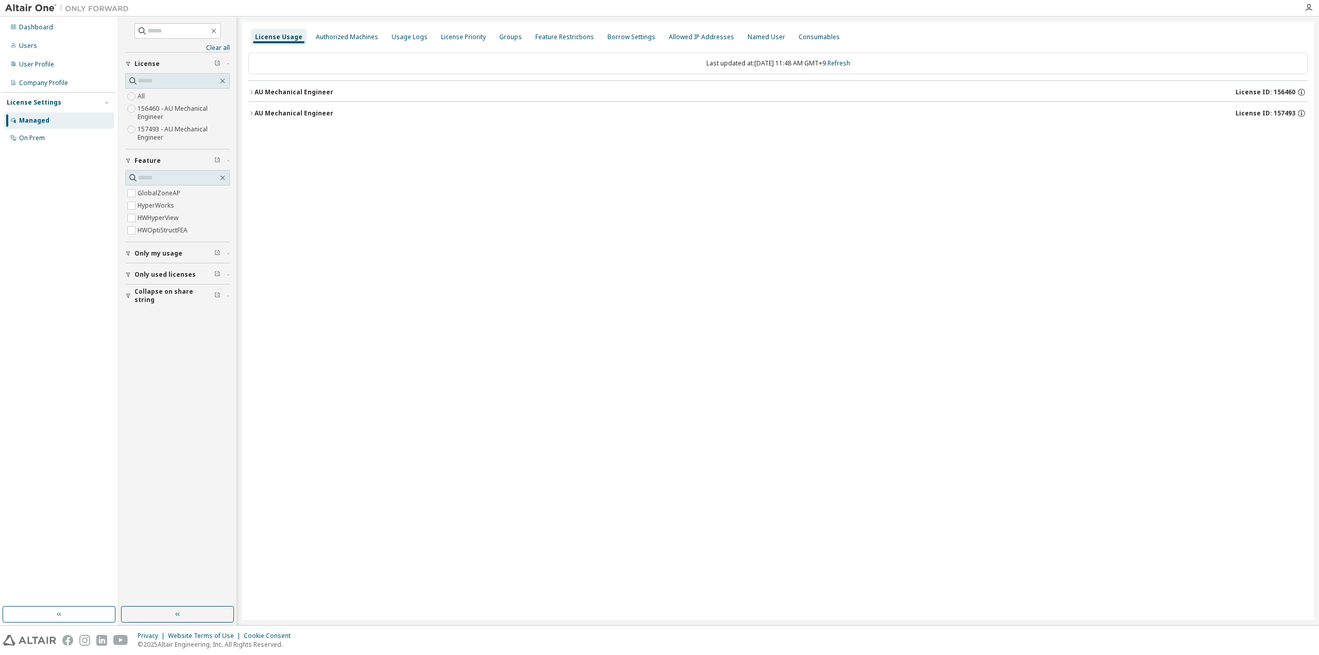
click at [317, 120] on button "AU Mechanical Engineer License ID: 157493" at bounding box center [778, 113] width 1060 height 23
click at [296, 84] on button "AU Mechanical Engineer License ID: 156460" at bounding box center [778, 92] width 1060 height 23
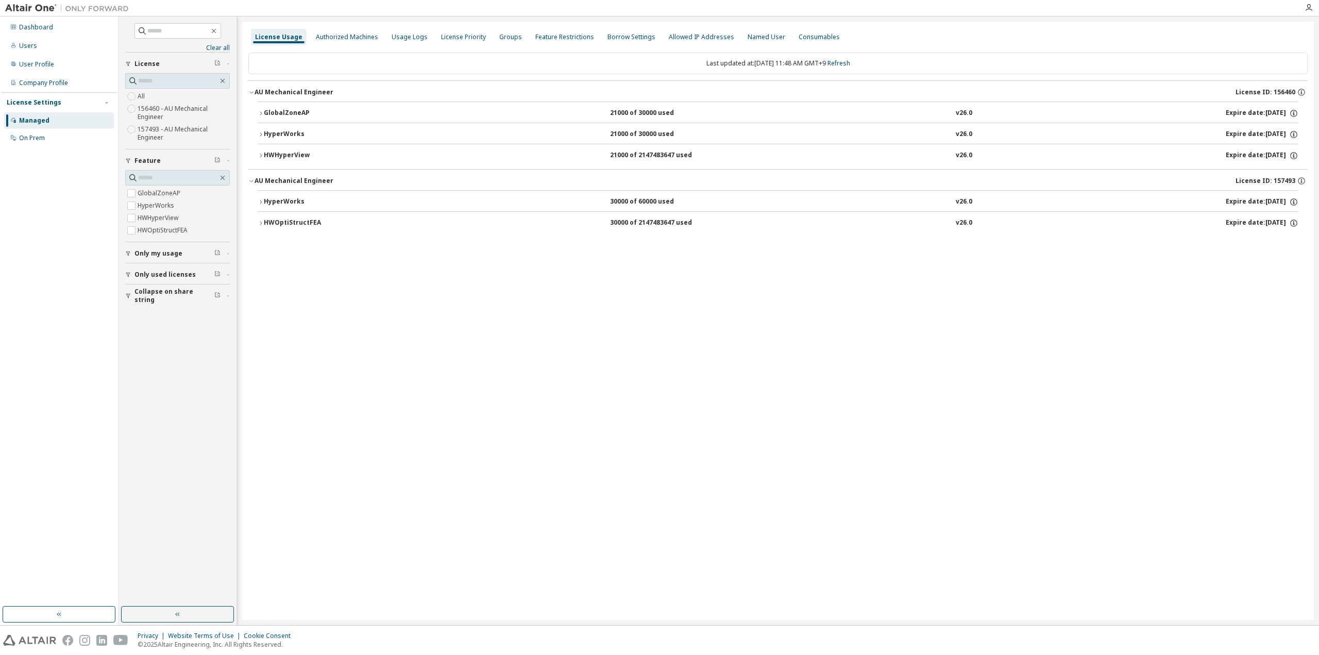
click at [320, 257] on div "License Usage Authorized Machines Usage Logs License Priority Groups Feature Re…" at bounding box center [778, 321] width 1072 height 598
click at [283, 219] on div "HWOptiStructFEA" at bounding box center [310, 223] width 93 height 9
click at [309, 183] on div "AU Mechanical Engineer" at bounding box center [294, 181] width 79 height 8
click at [276, 203] on div "HyperWorks" at bounding box center [310, 201] width 93 height 9
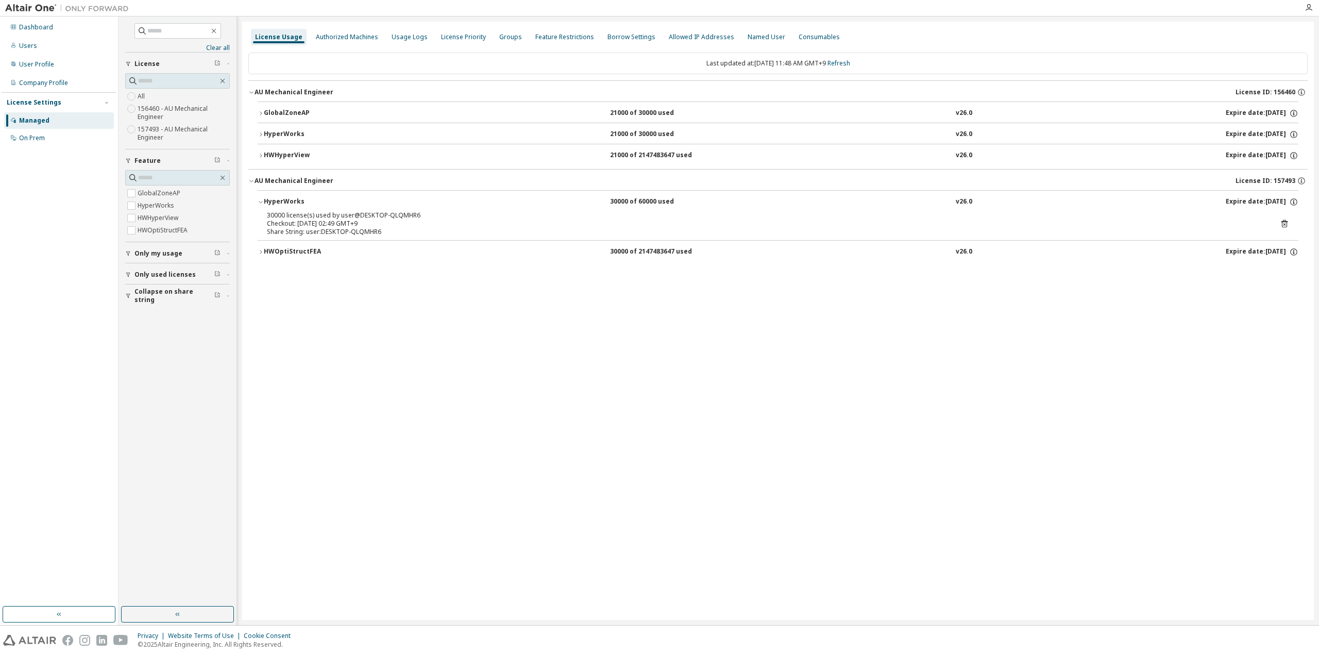
click at [282, 245] on button "HWOptiStructFEA 30000 of 2147483647 used v26.0 Expire date: [DATE]" at bounding box center [778, 252] width 1041 height 23
click at [265, 199] on div "HyperWorks" at bounding box center [310, 201] width 93 height 9
click at [272, 219] on div "HWOptiStructFEA" at bounding box center [310, 223] width 93 height 9
click at [272, 192] on button "HyperWorks 30000 of 60000 used v26.0 Expire date: [DATE]" at bounding box center [778, 202] width 1041 height 23
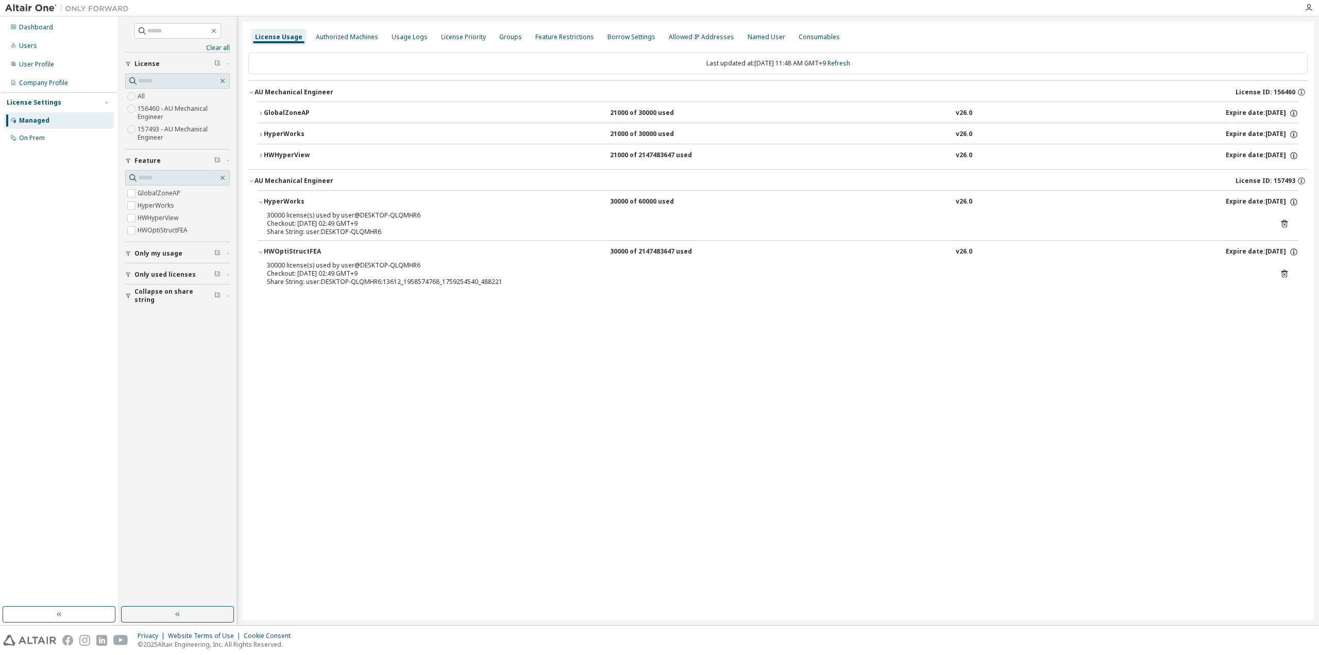
click at [275, 173] on button "AU Mechanical Engineer License ID: 157493" at bounding box center [778, 181] width 1060 height 23
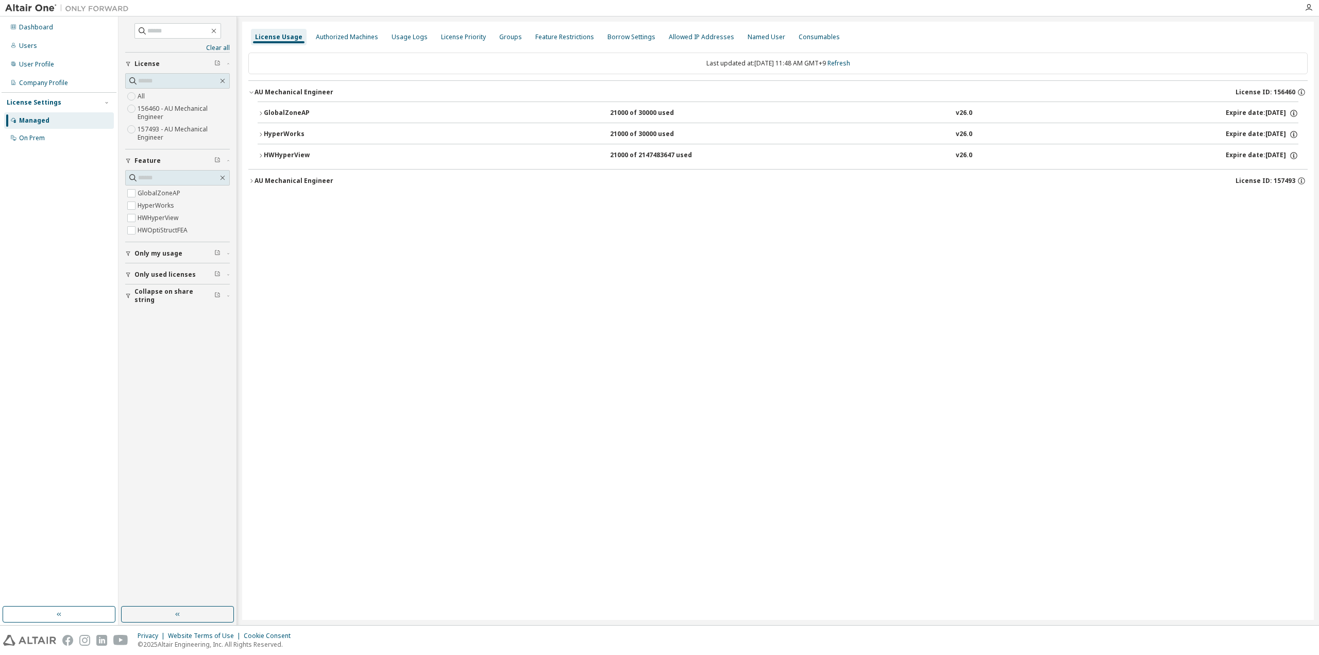
click at [284, 152] on div "HWHyperView" at bounding box center [310, 155] width 93 height 9
click at [288, 132] on div "HyperWorks" at bounding box center [310, 134] width 93 height 9
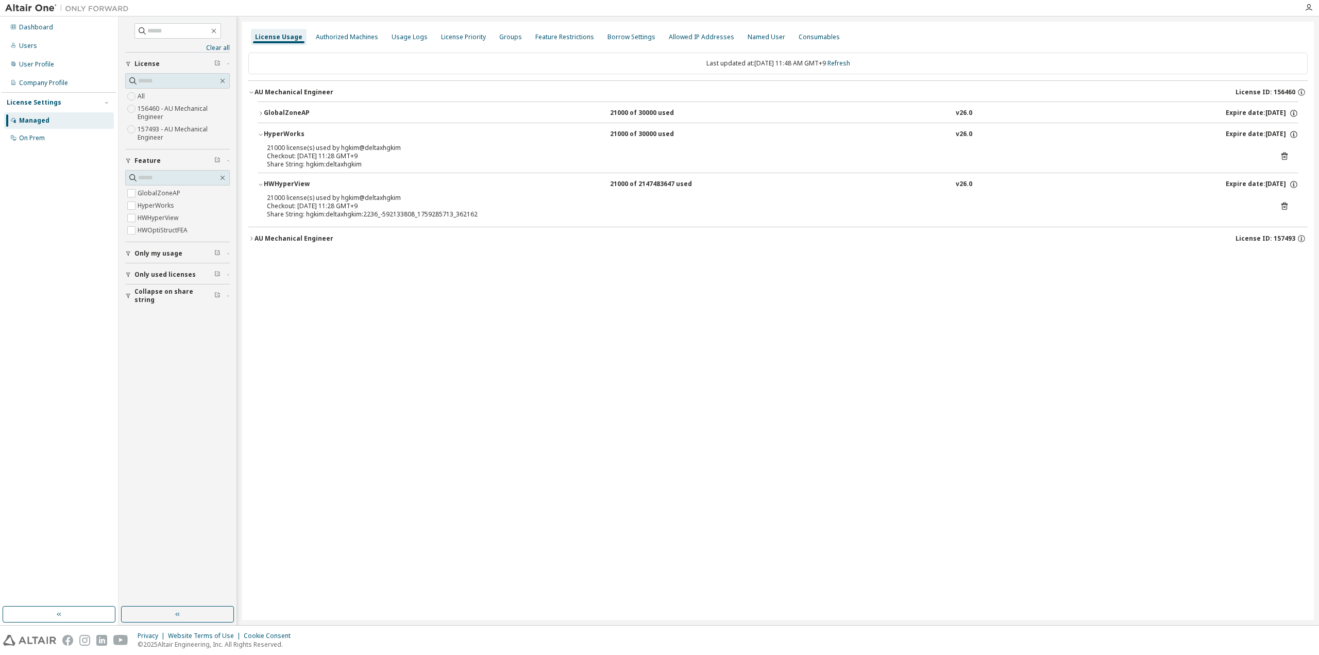
click at [287, 113] on div "GlobalZoneAP" at bounding box center [310, 113] width 93 height 9
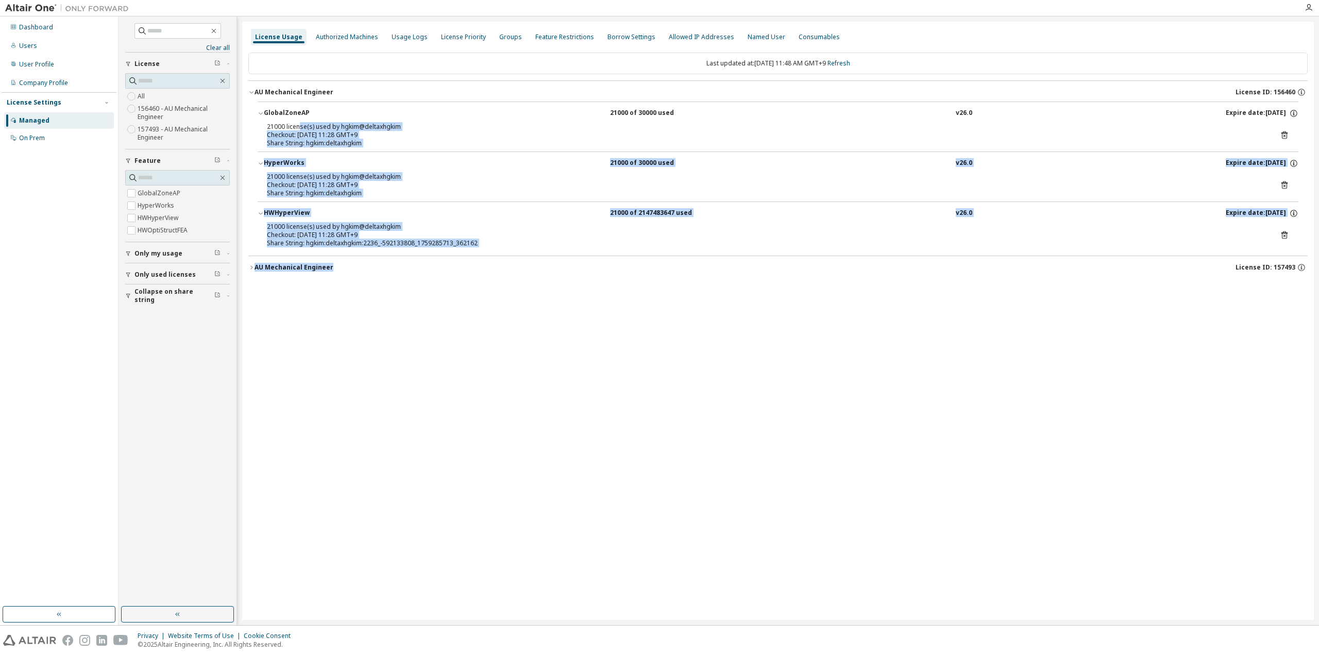
drag, startPoint x: 310, startPoint y: 138, endPoint x: 468, endPoint y: 284, distance: 215.9
click at [440, 260] on div "AU Mechanical Engineer License ID: 156460 GlobalZoneAP 21000 of 30000 used v26.…" at bounding box center [778, 178] width 1060 height 196
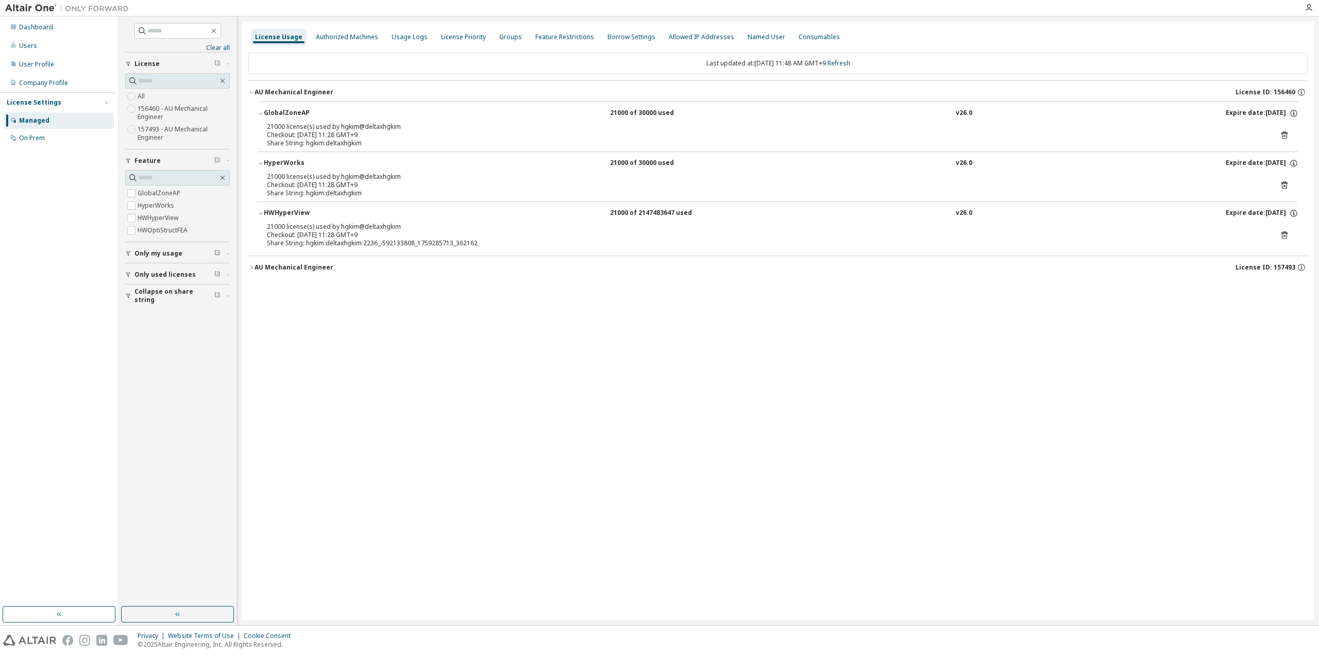
click at [501, 323] on div "License Usage Authorized Machines Usage Logs License Priority Groups Feature Re…" at bounding box center [778, 321] width 1072 height 598
click at [264, 113] on div "GlobalZoneAP" at bounding box center [310, 113] width 93 height 9
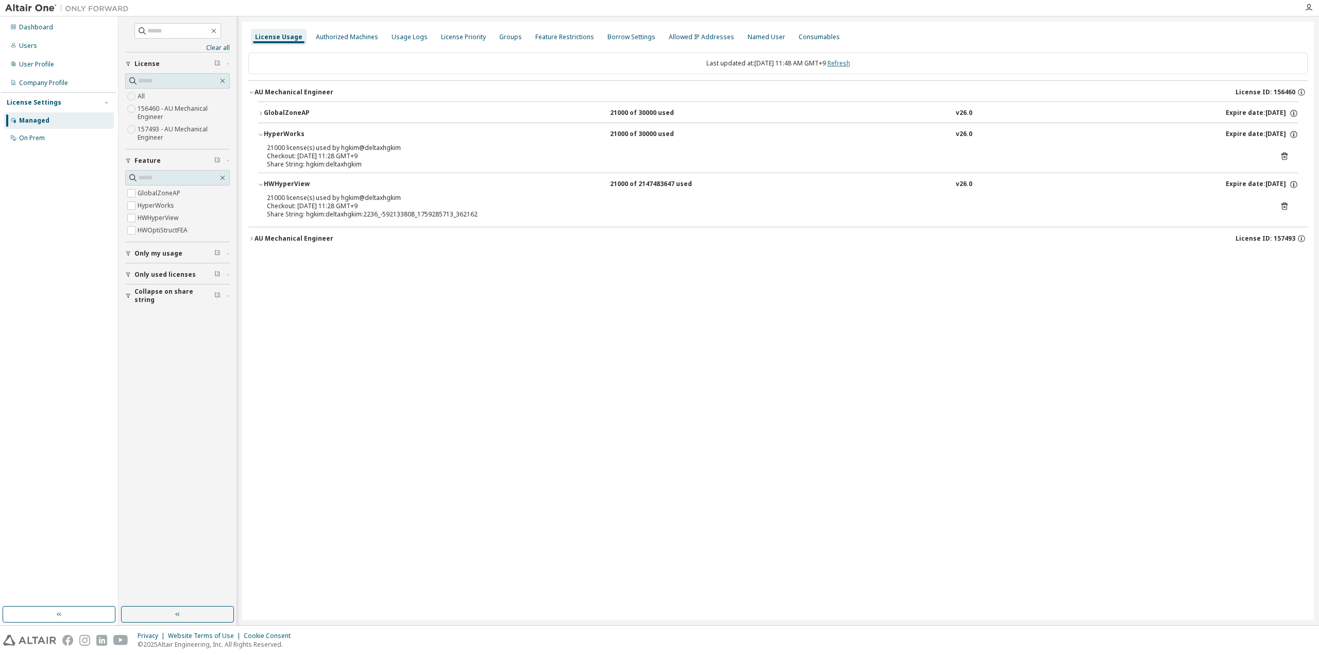
click at [850, 62] on link "Refresh" at bounding box center [839, 63] width 23 height 9
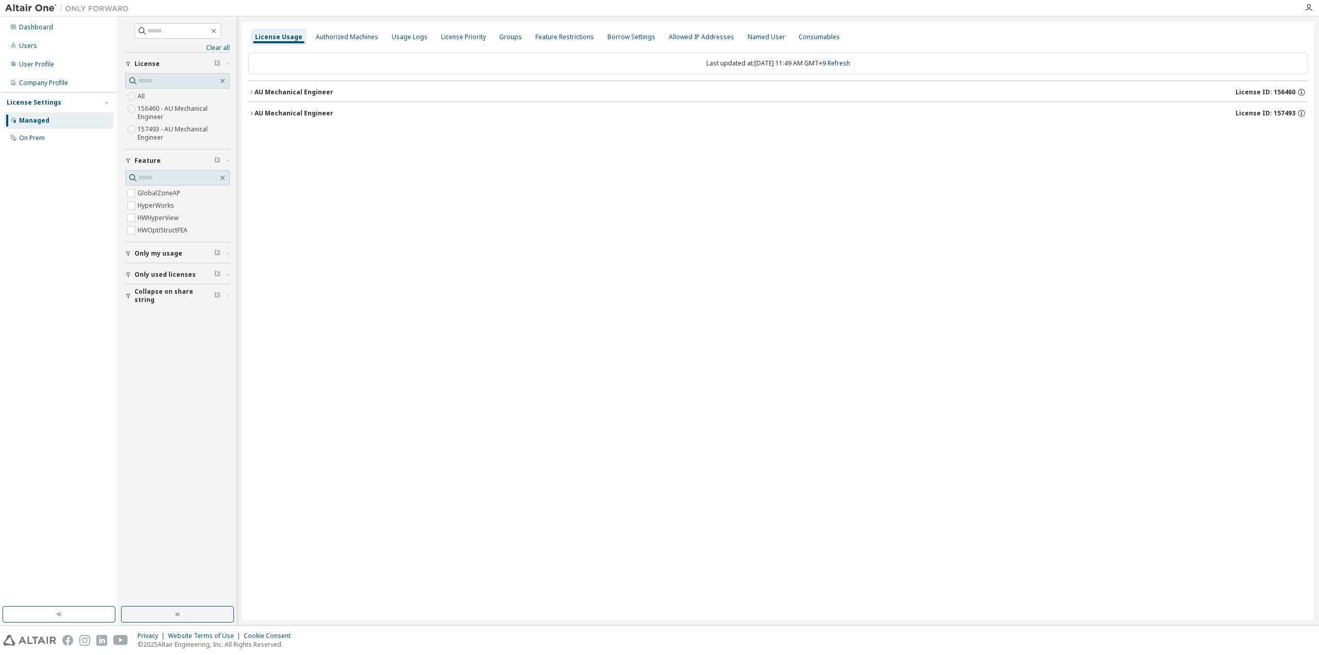
click at [287, 93] on div "AU Mechanical Engineer" at bounding box center [294, 92] width 79 height 8
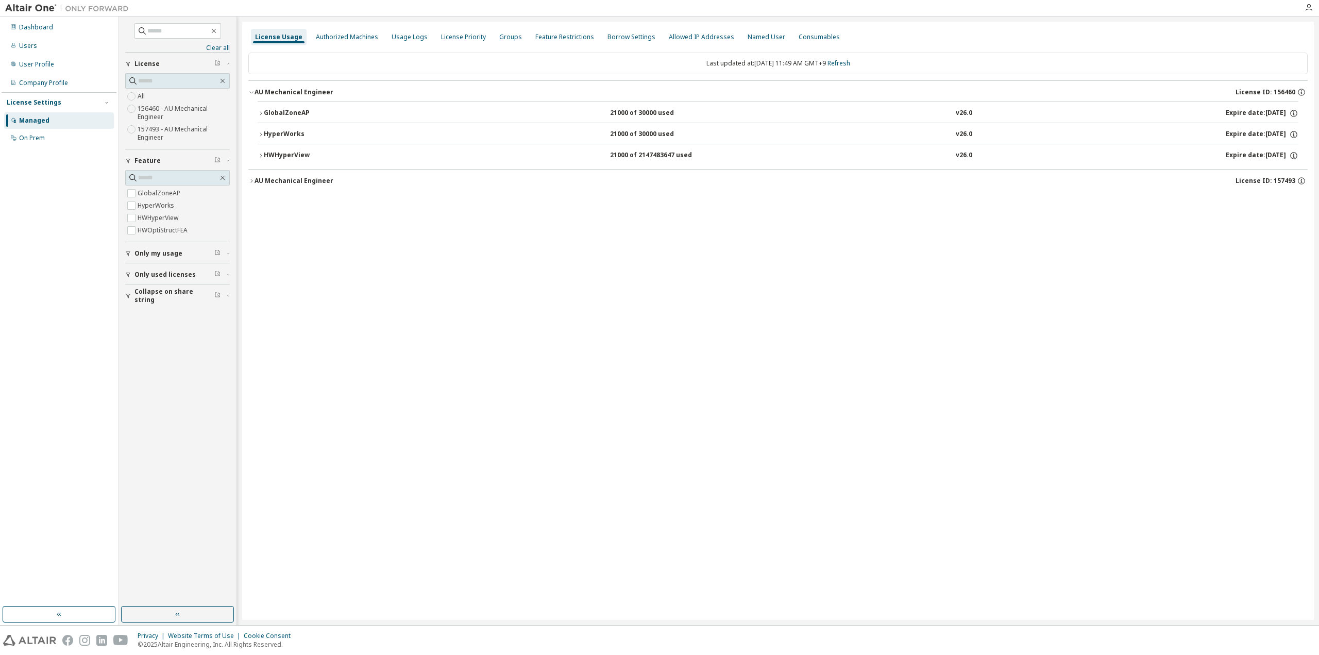
click at [282, 177] on div "AU Mechanical Engineer" at bounding box center [294, 181] width 79 height 8
click at [850, 62] on link "Refresh" at bounding box center [839, 63] width 23 height 9
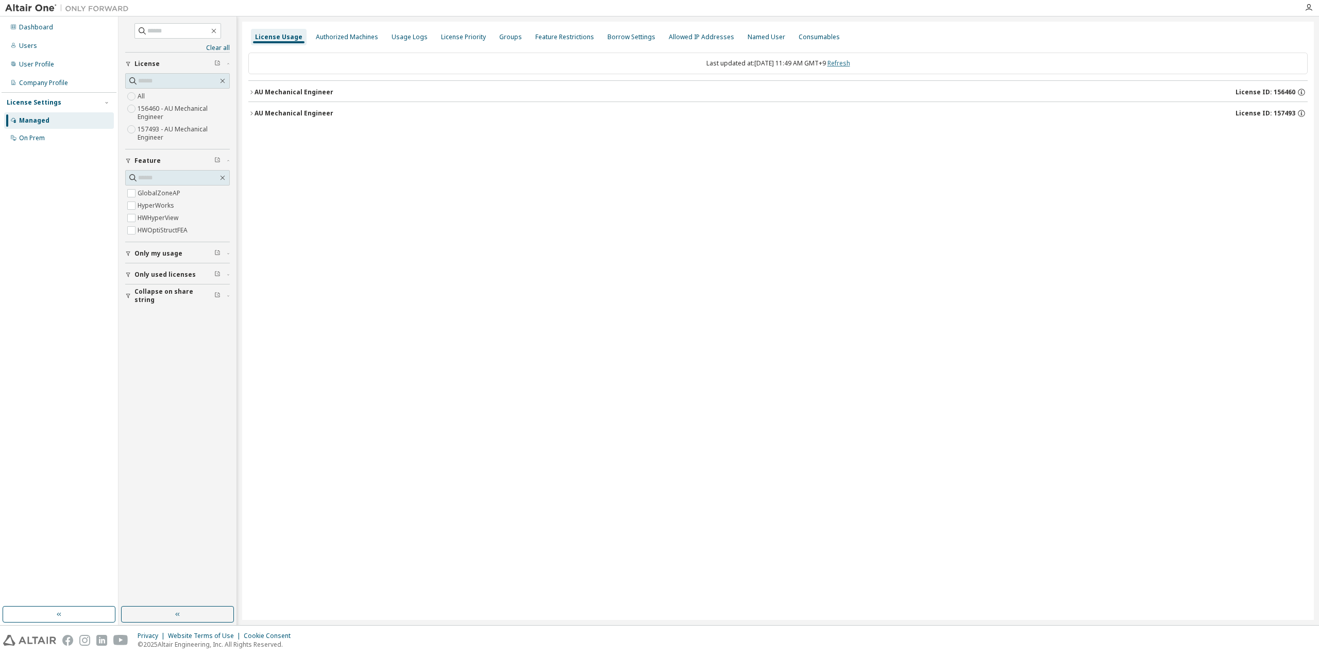
click at [850, 62] on link "Refresh" at bounding box center [839, 63] width 23 height 9
click at [278, 121] on button "AU Mechanical Engineer License ID: 157493" at bounding box center [778, 113] width 1060 height 23
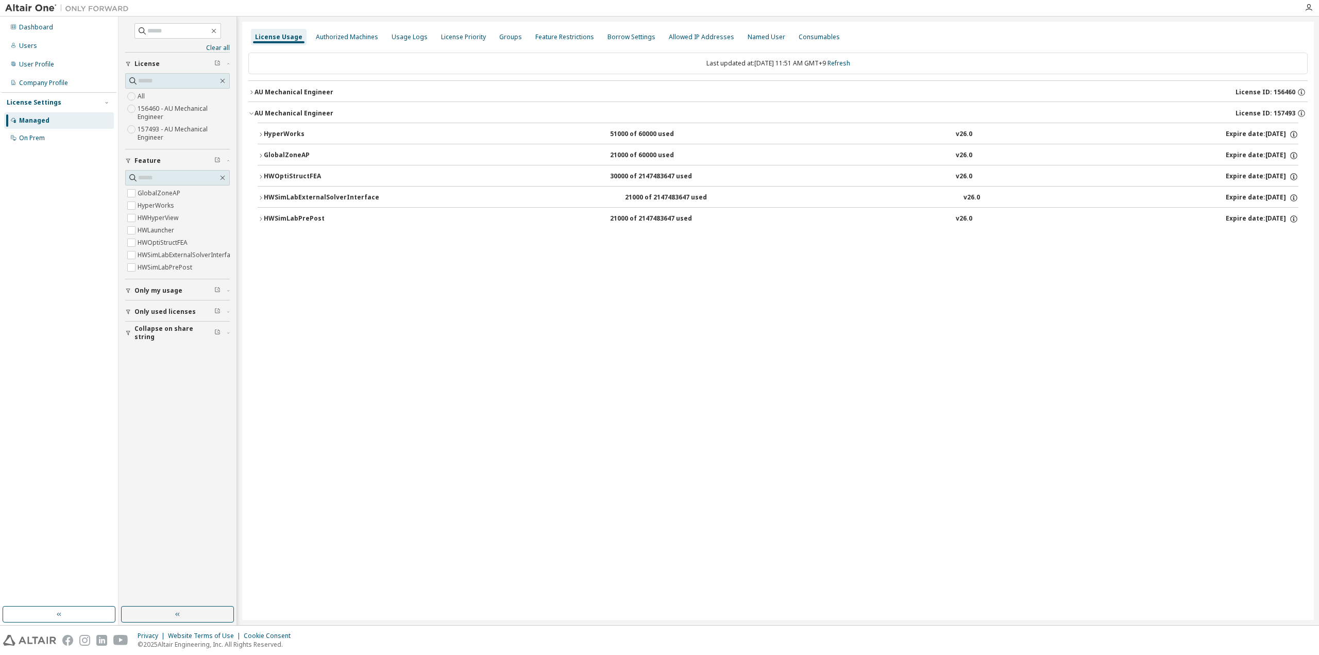
click at [281, 94] on div "AU Mechanical Engineer" at bounding box center [294, 92] width 79 height 8
